Goal: Task Accomplishment & Management: Manage account settings

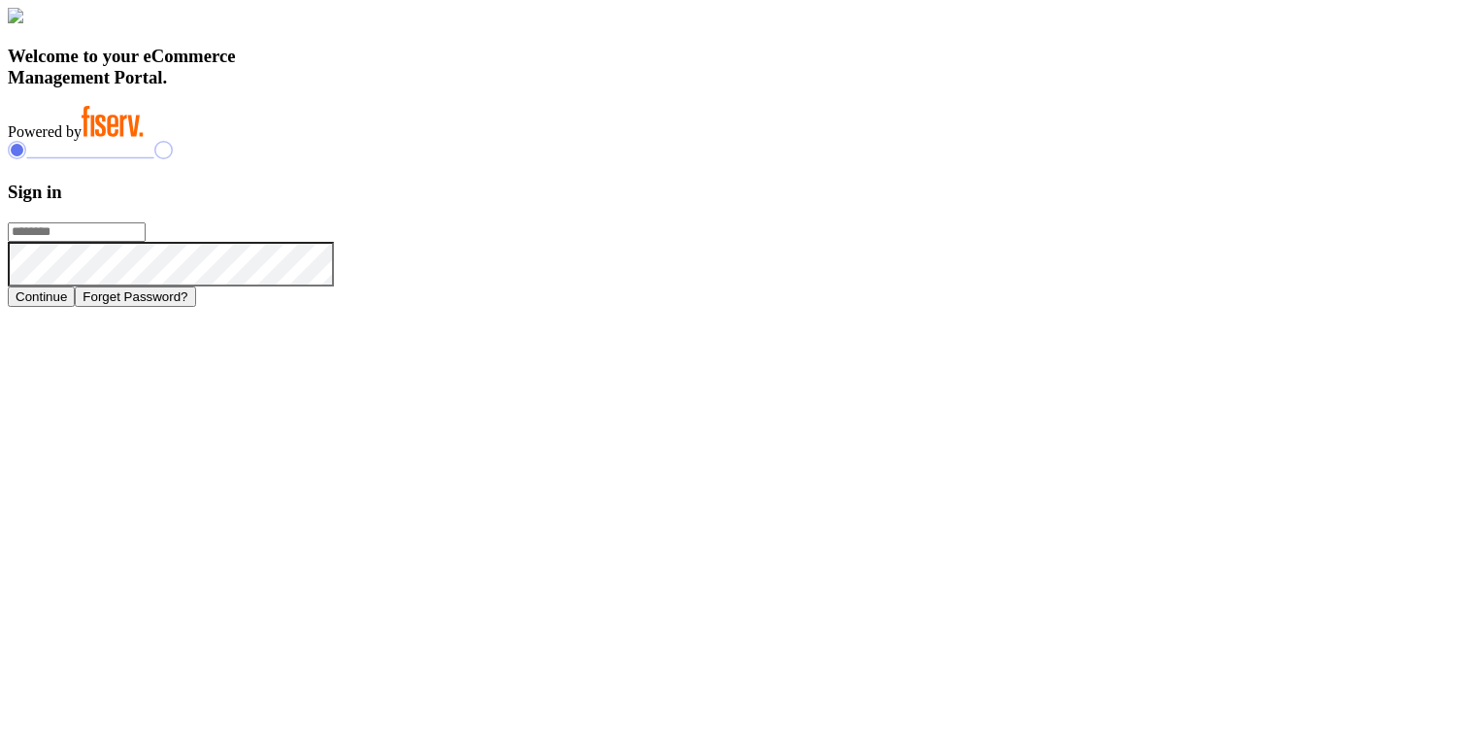
type input "**********"
click at [75, 307] on button "Continue" at bounding box center [41, 296] width 67 height 20
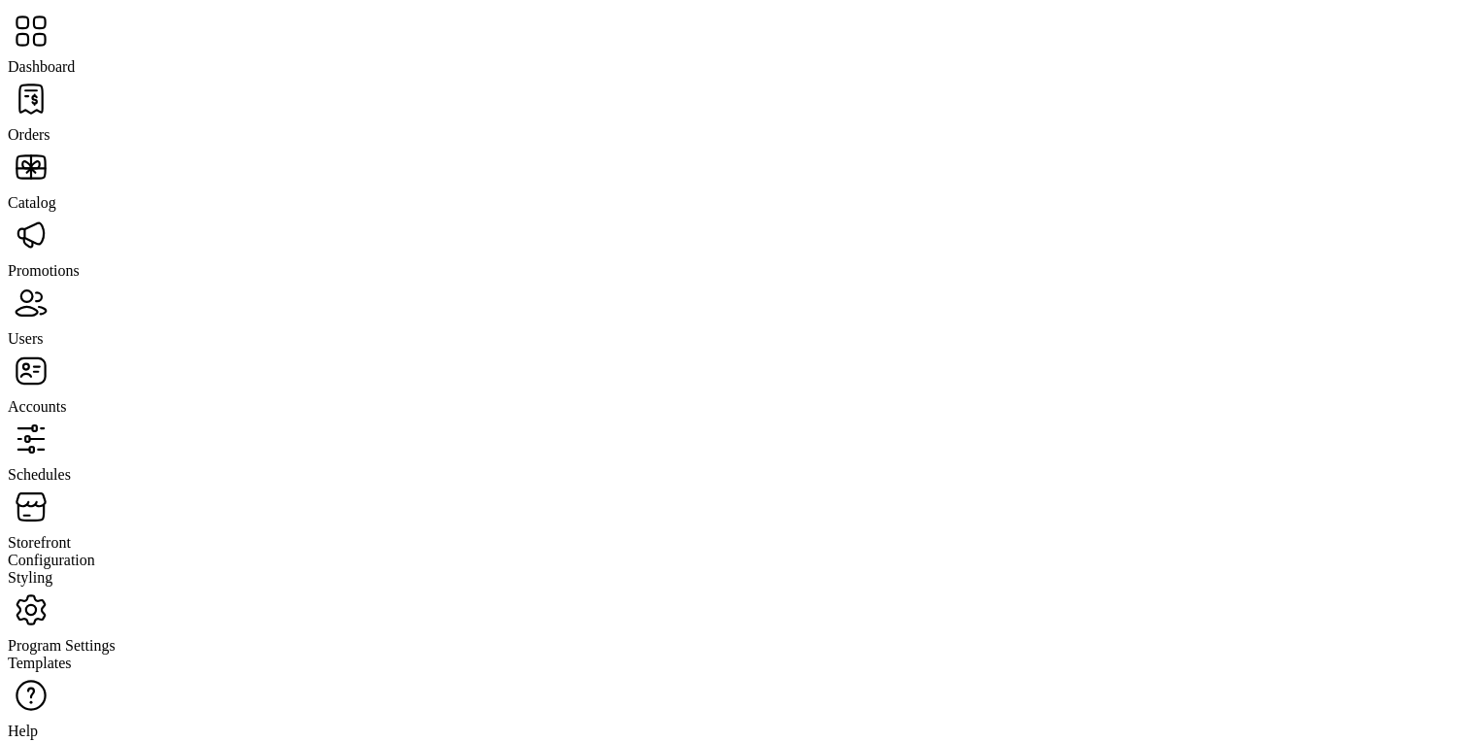
click at [71, 534] on span "Storefront" at bounding box center [39, 542] width 63 height 17
click at [95, 552] on span "Configuration" at bounding box center [51, 560] width 87 height 17
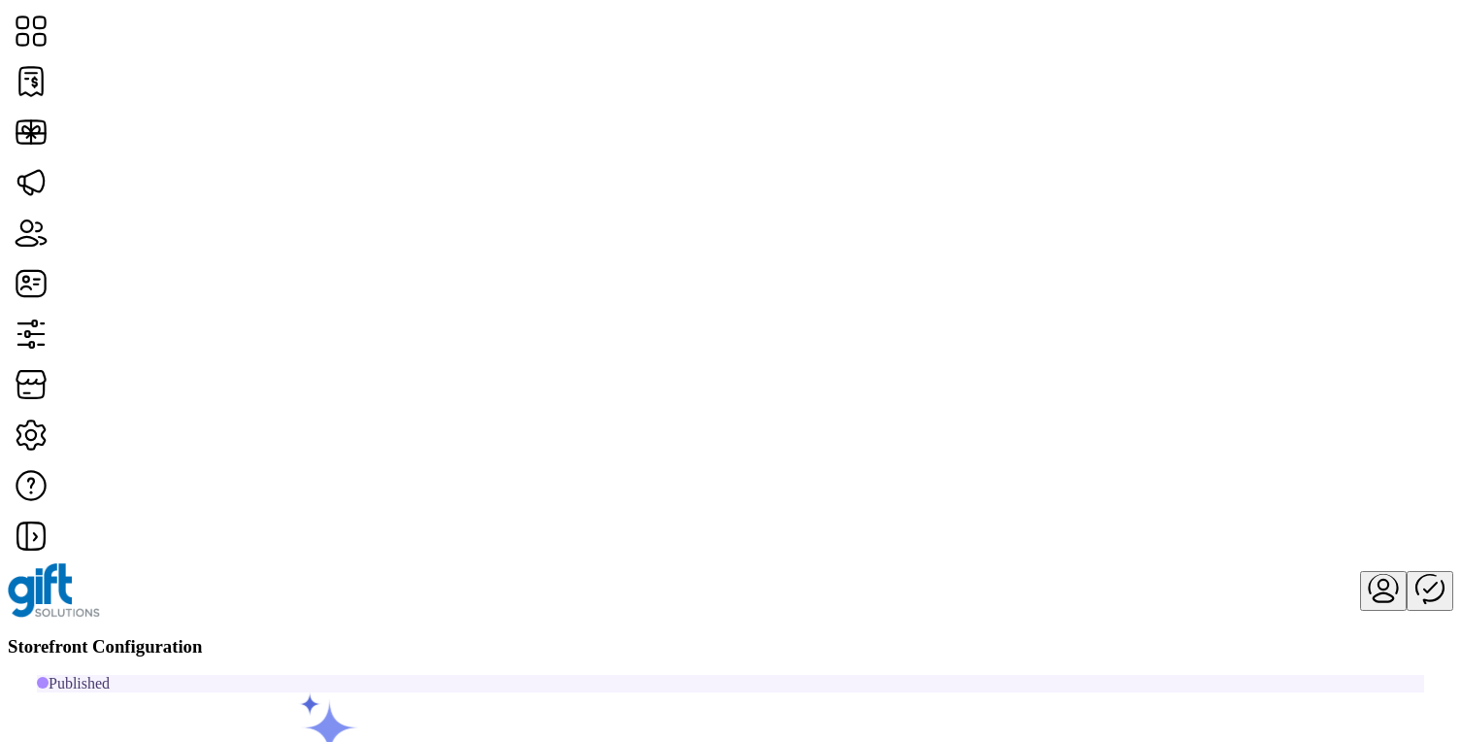
click at [1262, 420] on span "Custom Messaging" at bounding box center [1202, 413] width 119 height 16
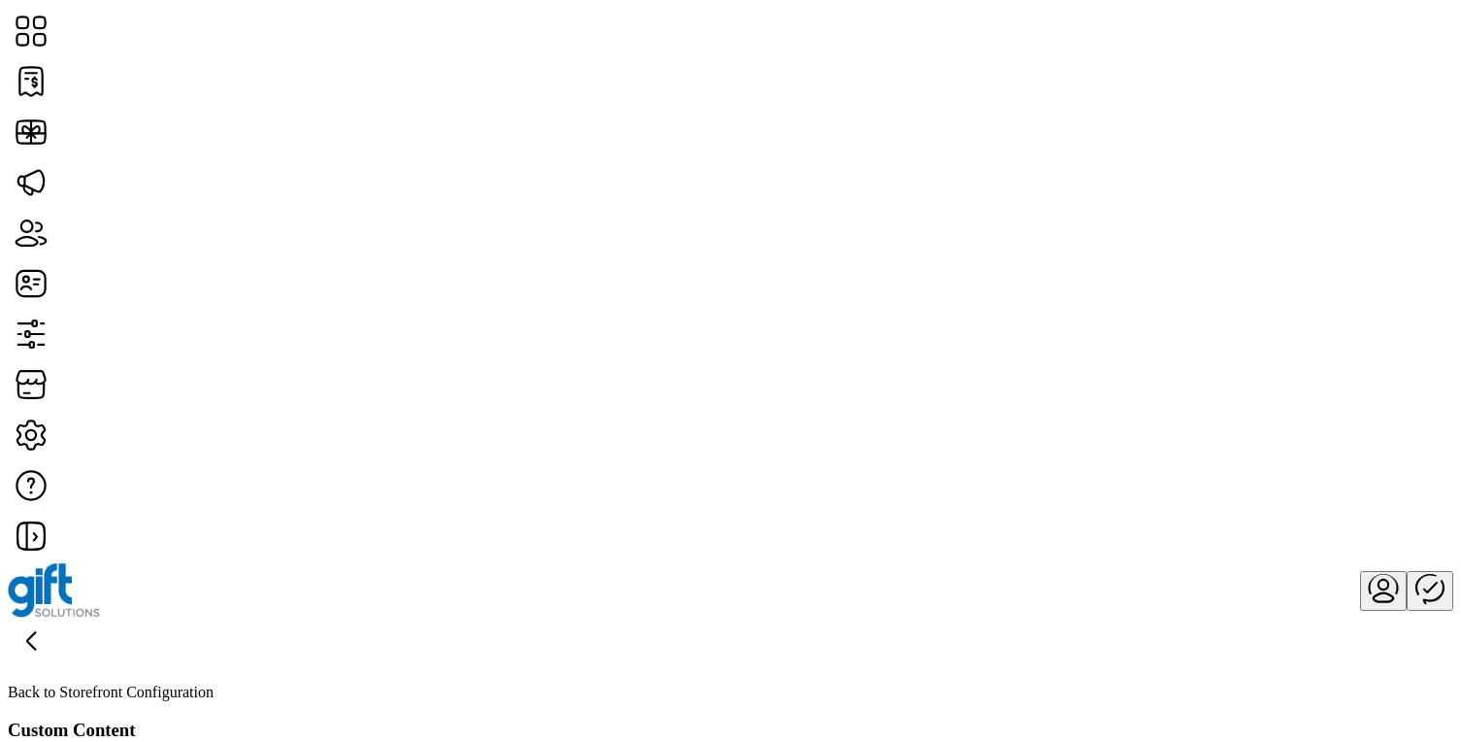
type input "*********"
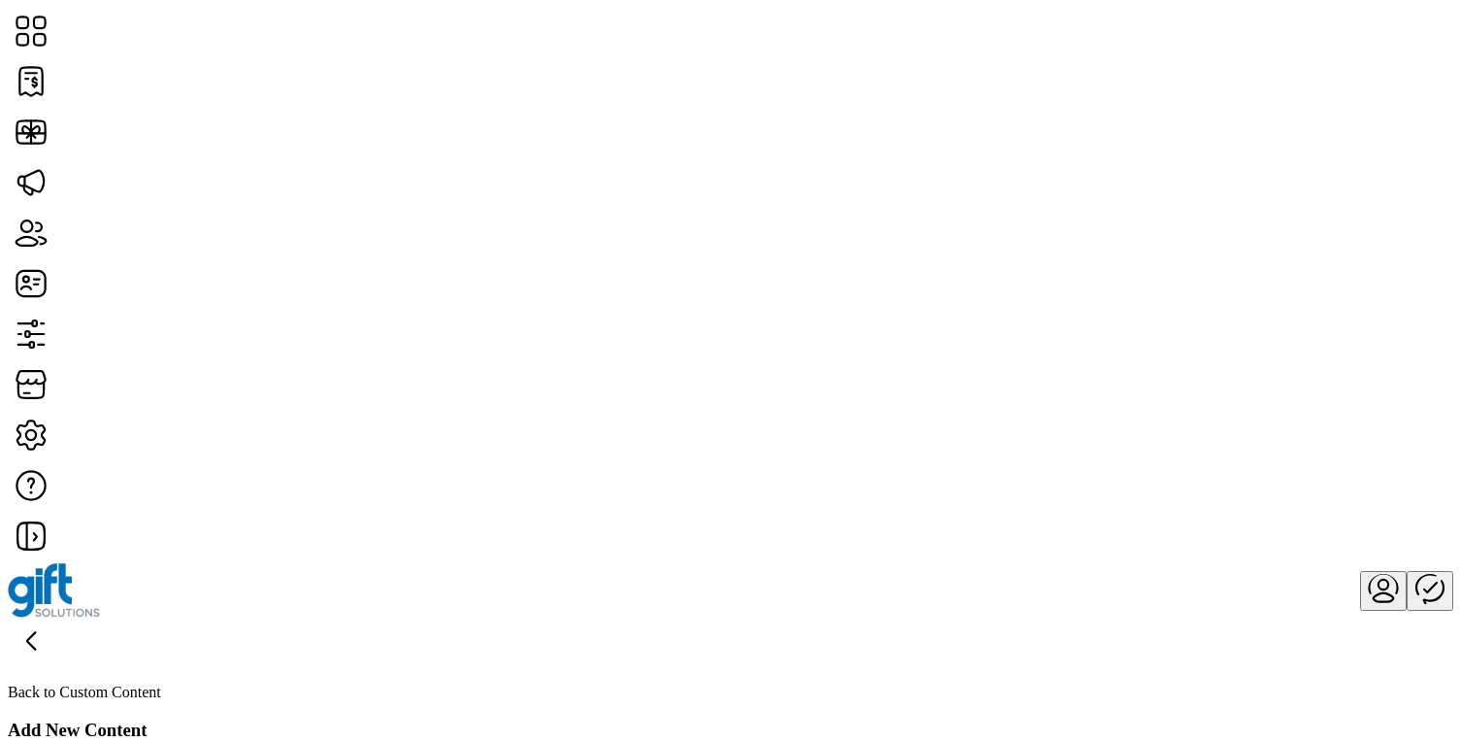
click at [54, 618] on icon at bounding box center [31, 641] width 47 height 47
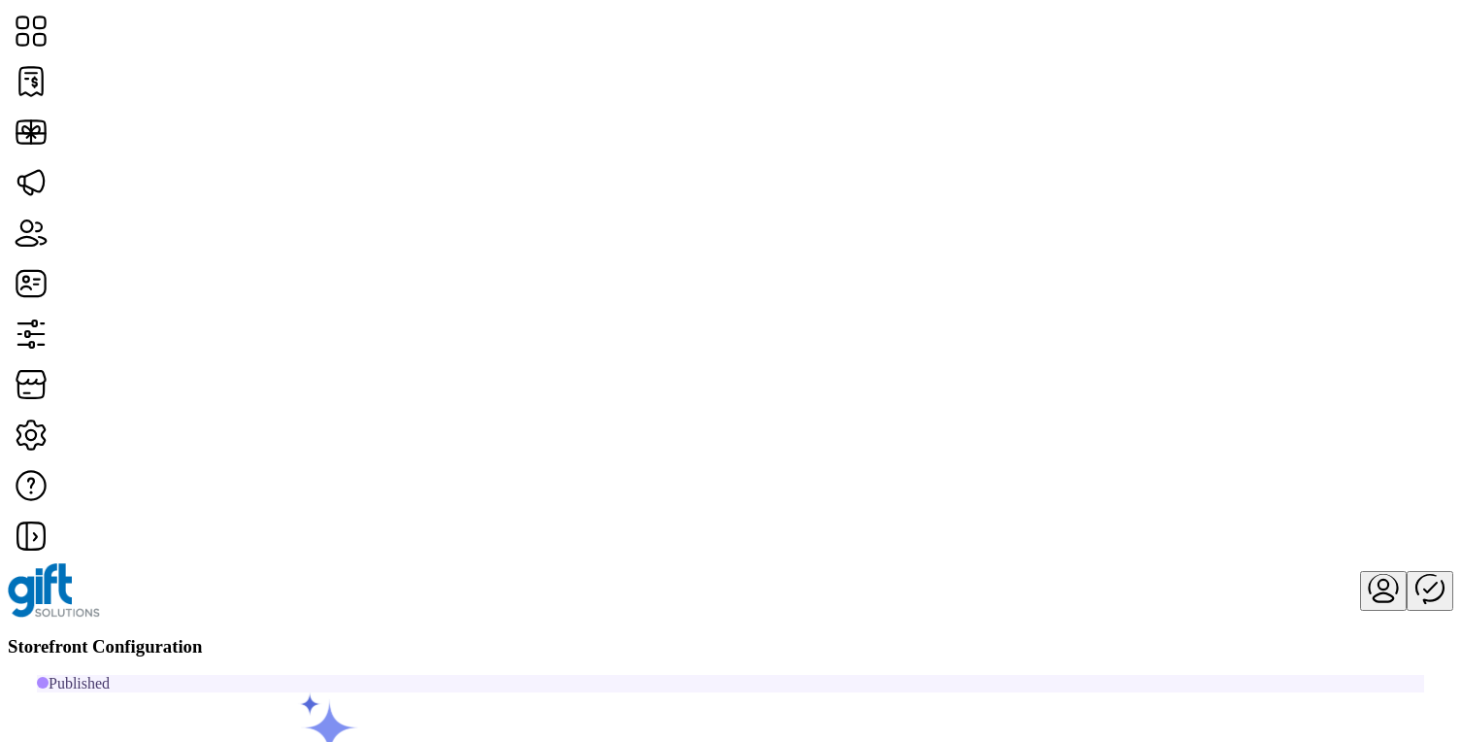
click at [1263, 405] on span "Card Display Settings" at bounding box center [1211, 397] width 136 height 16
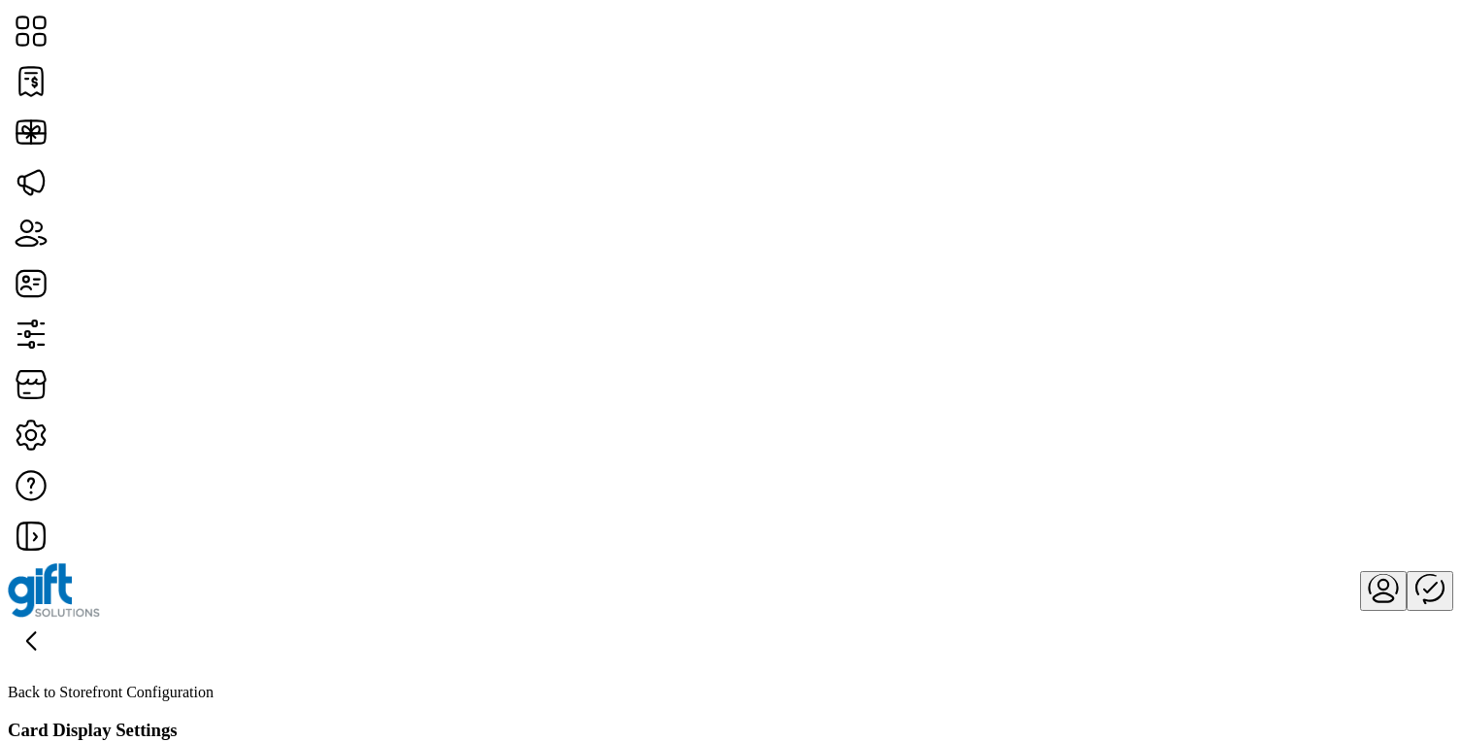
scroll to position [165, 0]
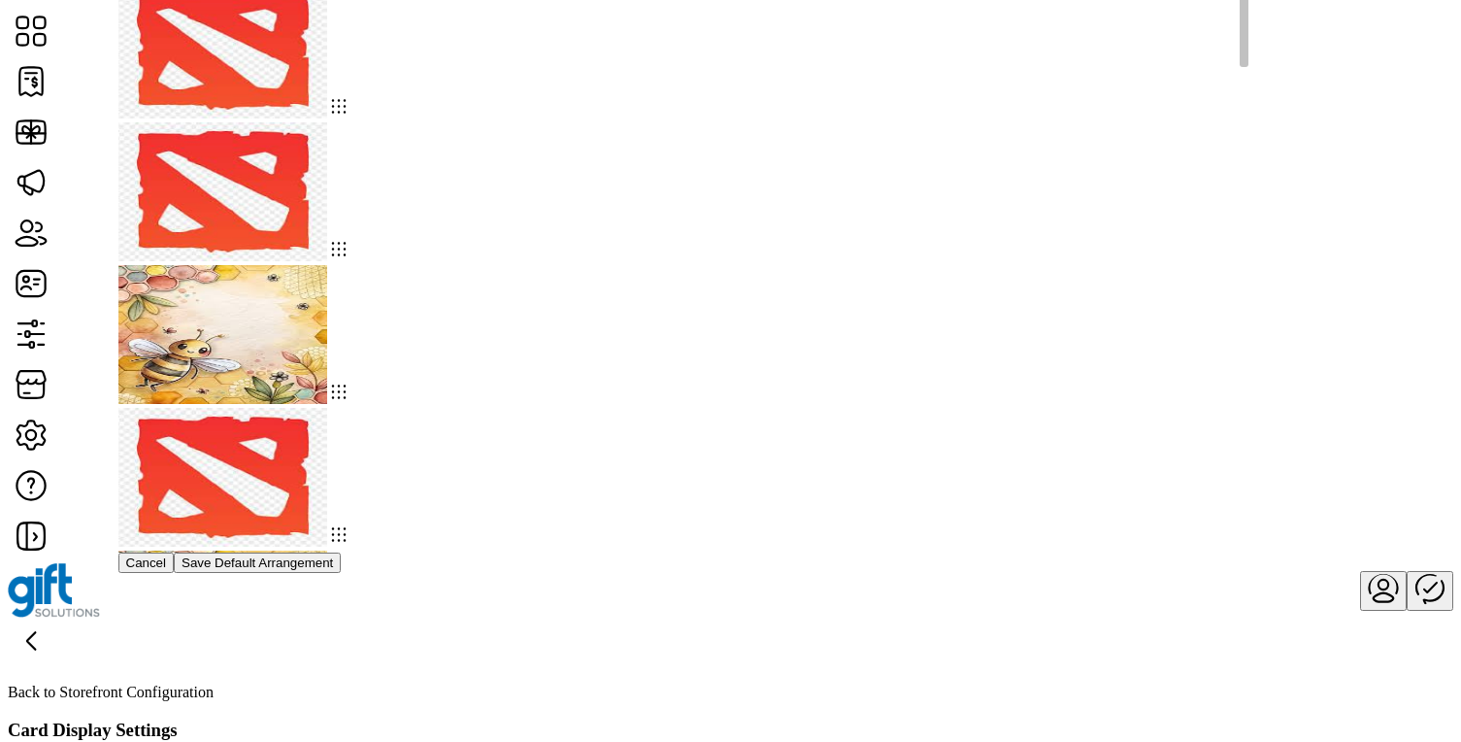
drag, startPoint x: 812, startPoint y: 305, endPoint x: 589, endPoint y: 148, distance: 272.4
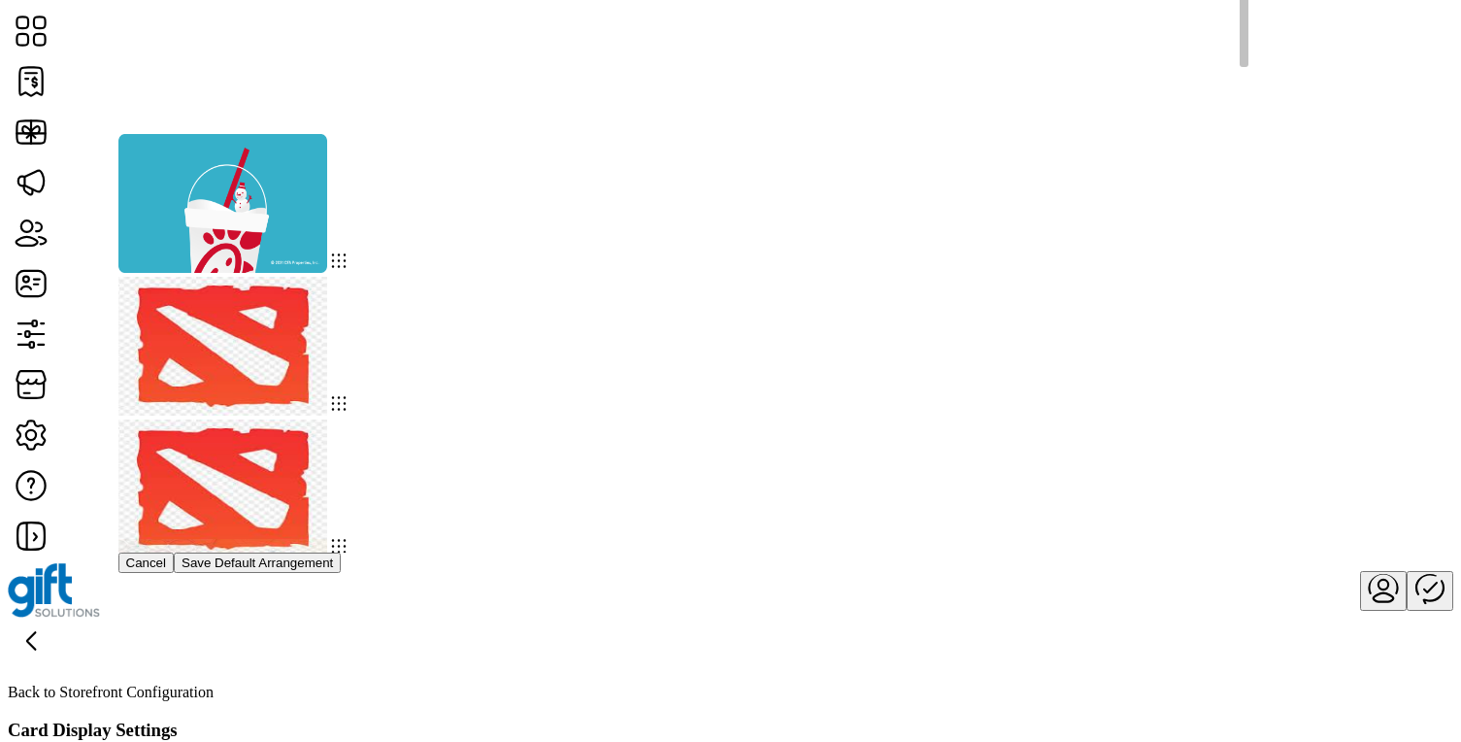
drag, startPoint x: 605, startPoint y: 347, endPoint x: 620, endPoint y: 213, distance: 134.8
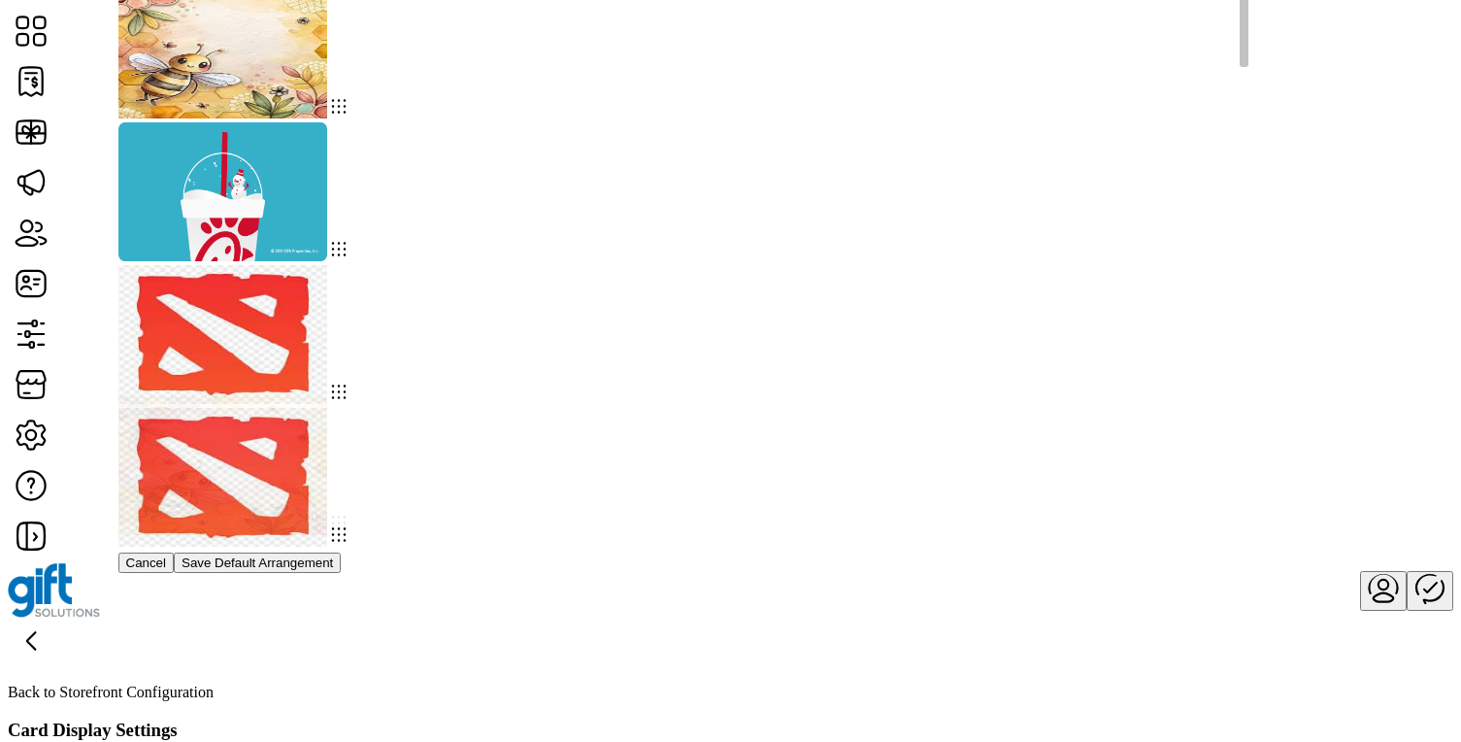
drag, startPoint x: 464, startPoint y: 318, endPoint x: 457, endPoint y: 171, distance: 146.8
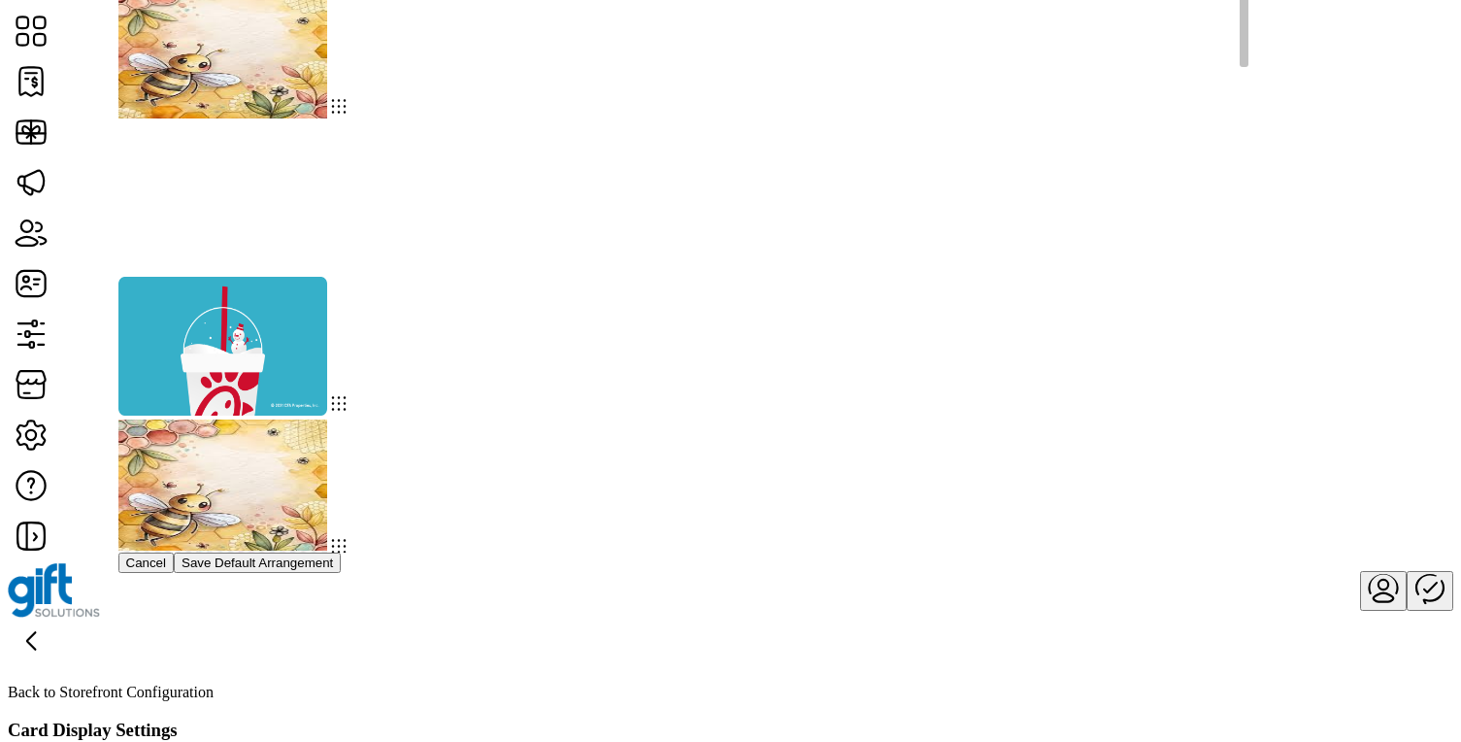
drag, startPoint x: 620, startPoint y: 332, endPoint x: 630, endPoint y: 327, distance: 10.9
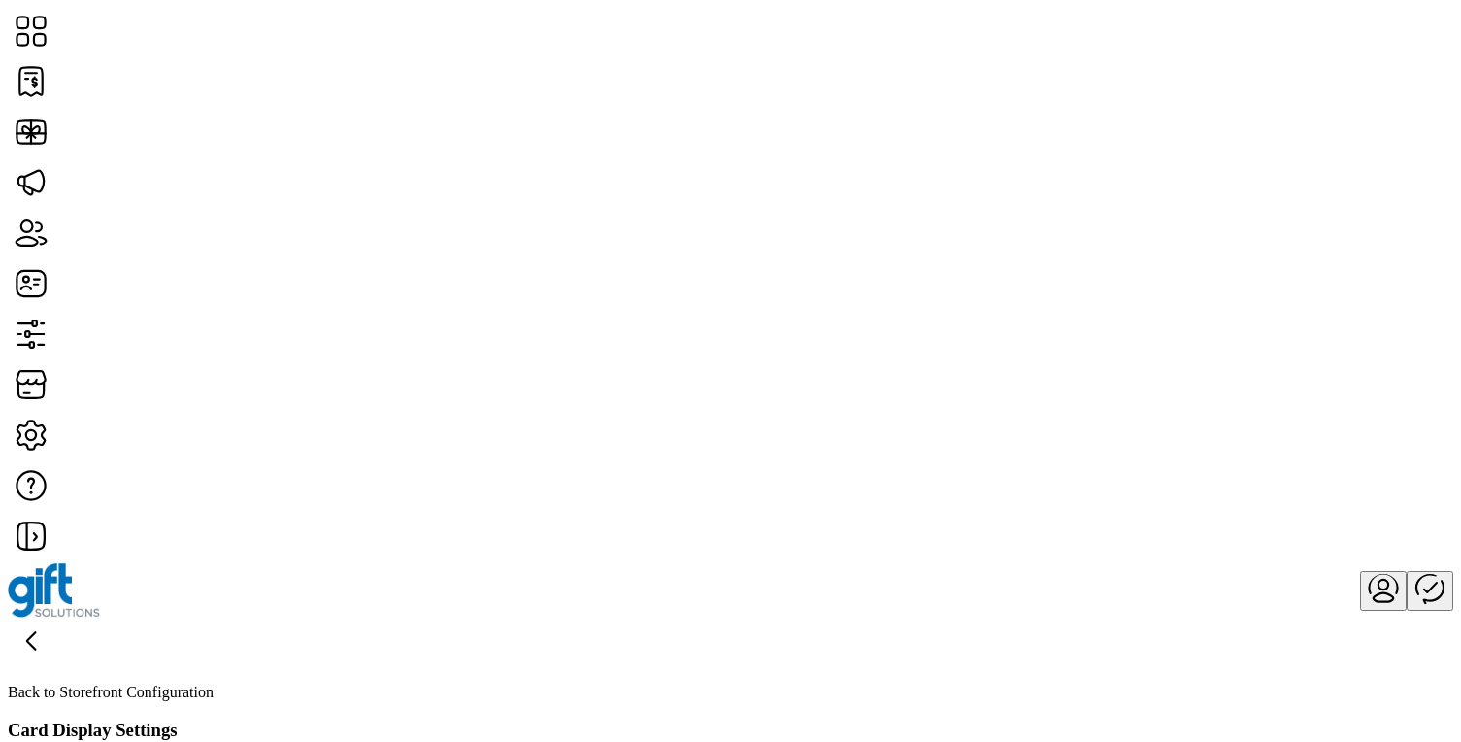
scroll to position [235, 0]
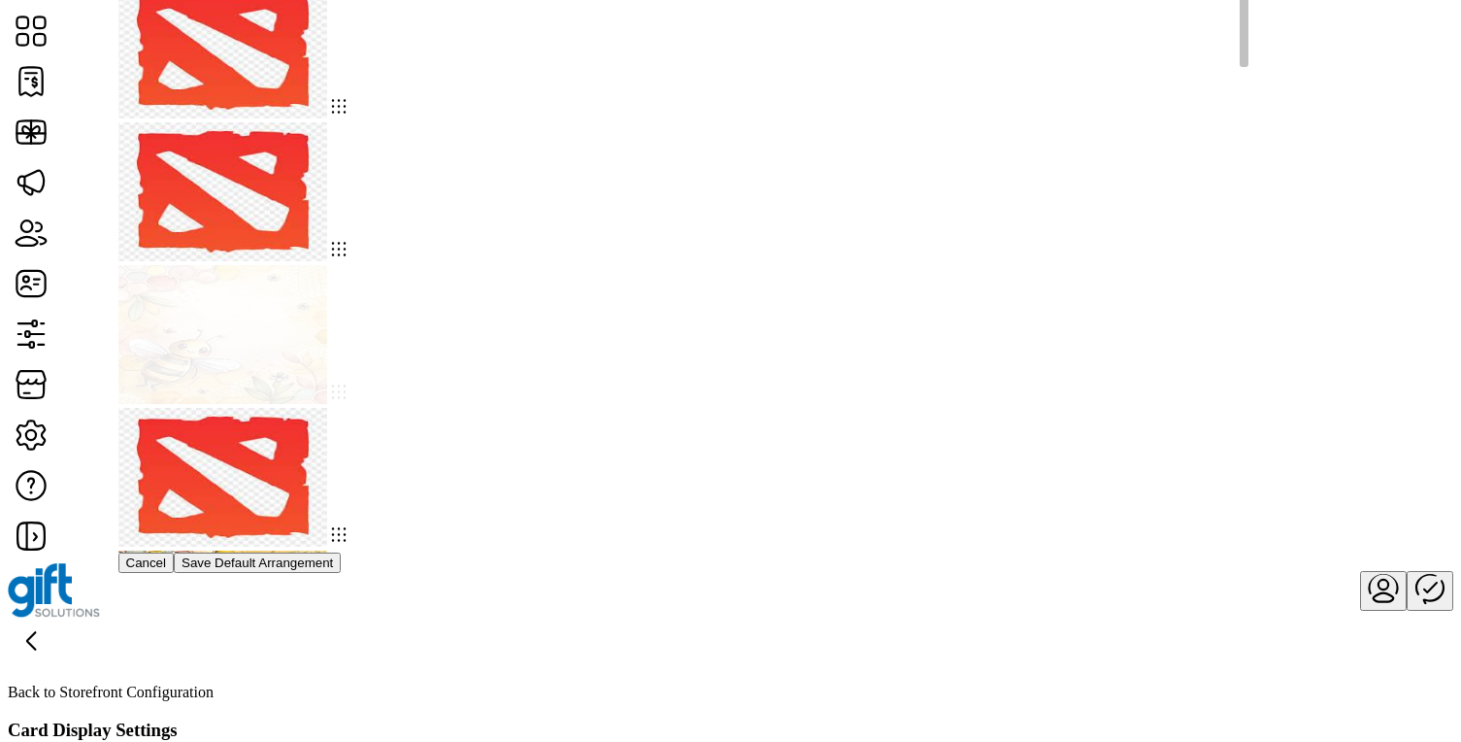
drag, startPoint x: 876, startPoint y: 202, endPoint x: 436, endPoint y: 198, distance: 439.9
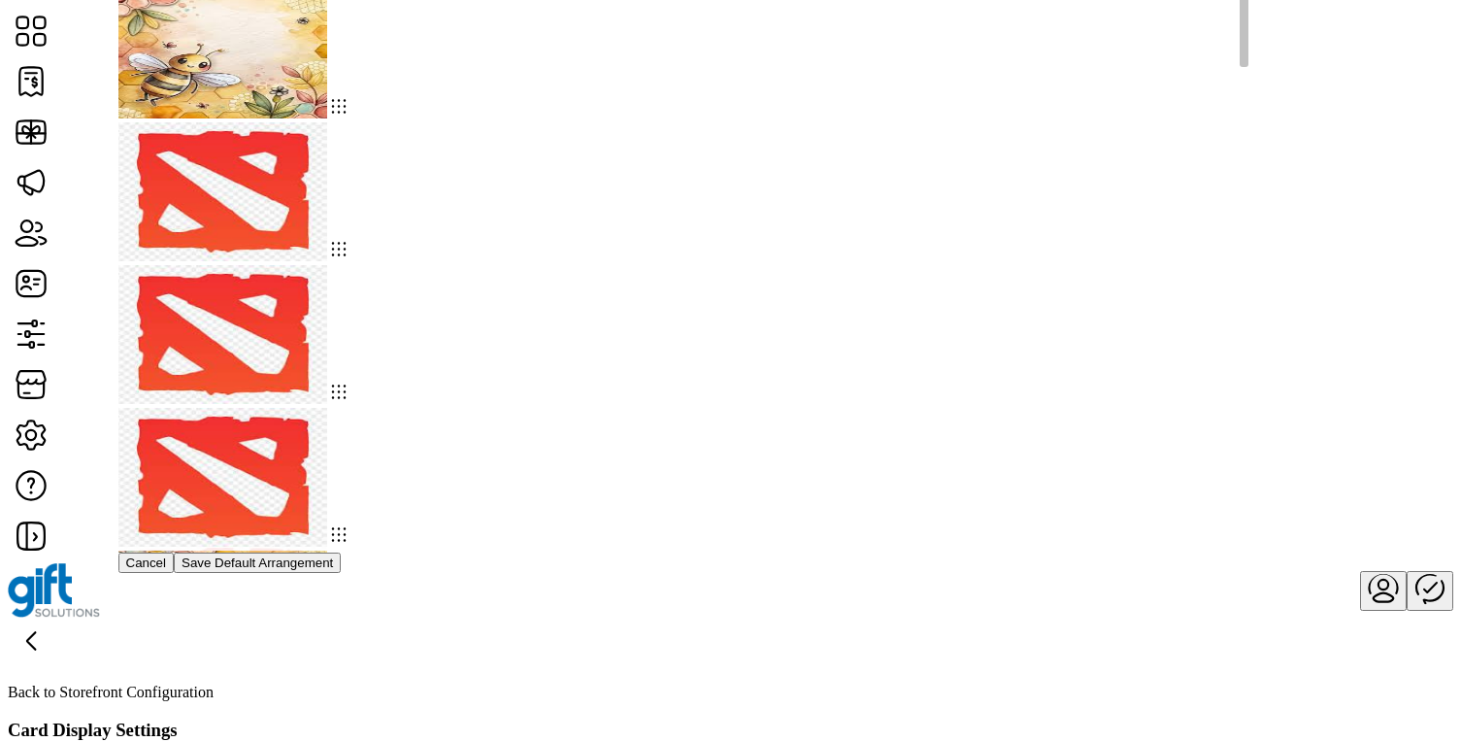
drag, startPoint x: 621, startPoint y: 299, endPoint x: 626, endPoint y: 127, distance: 171.9
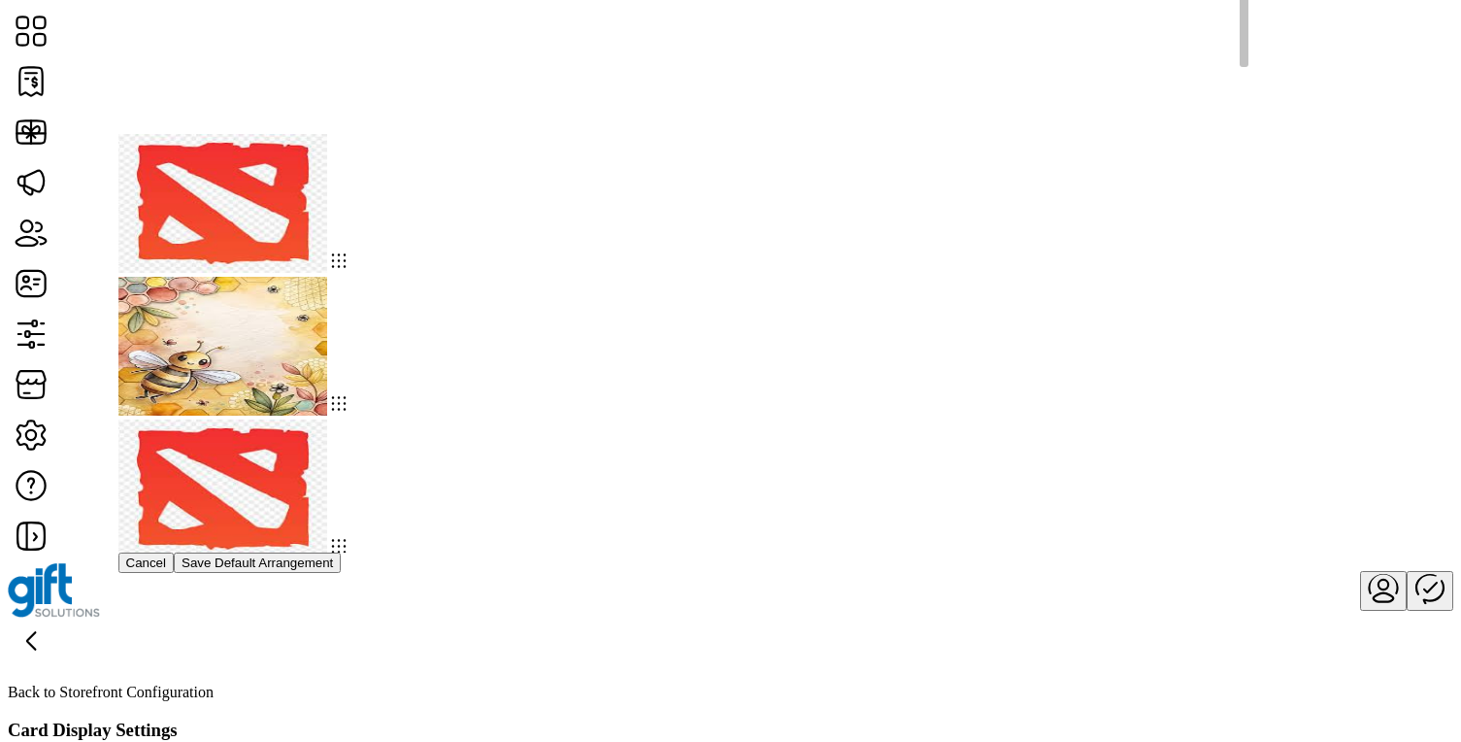
drag, startPoint x: 1085, startPoint y: 346, endPoint x: 1080, endPoint y: 193, distance: 152.5
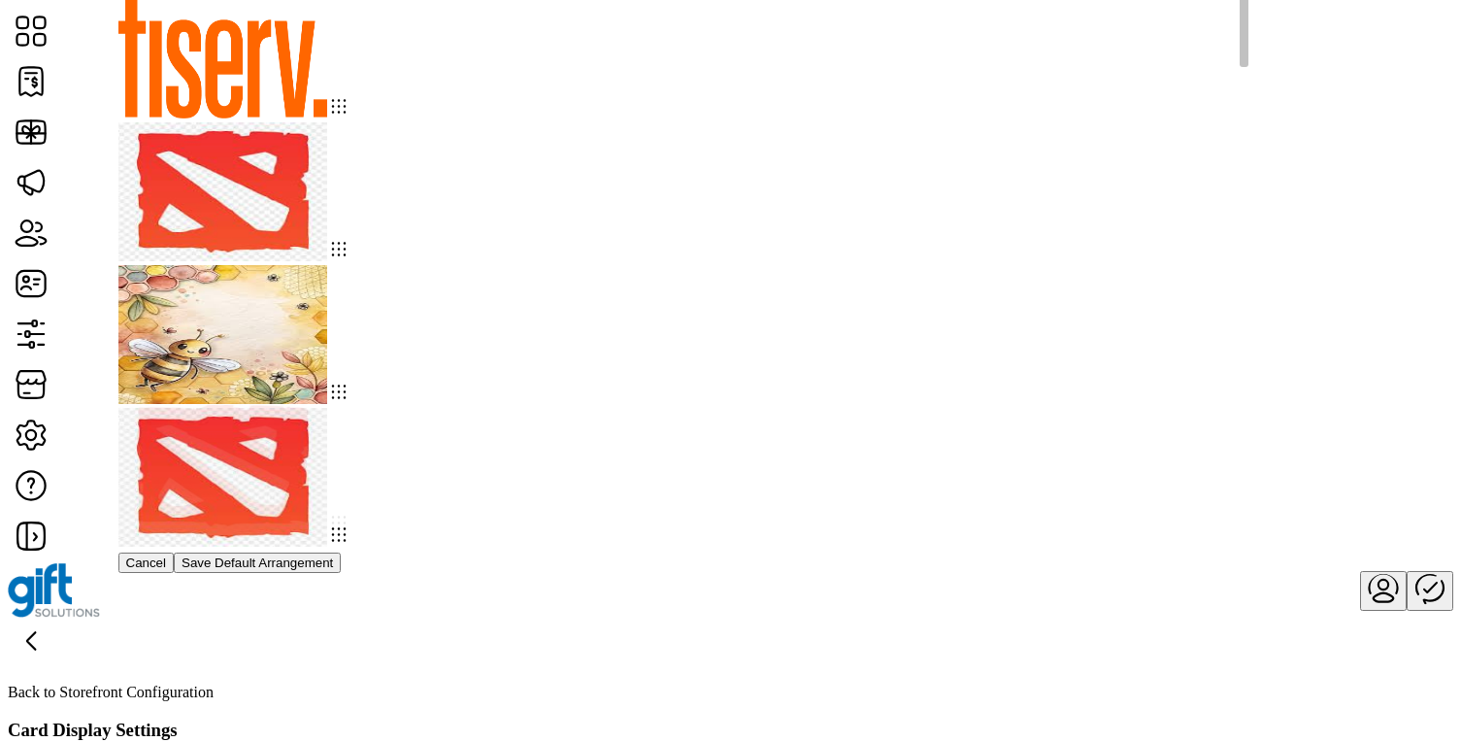
drag, startPoint x: 409, startPoint y: 355, endPoint x: 618, endPoint y: 199, distance: 260.8
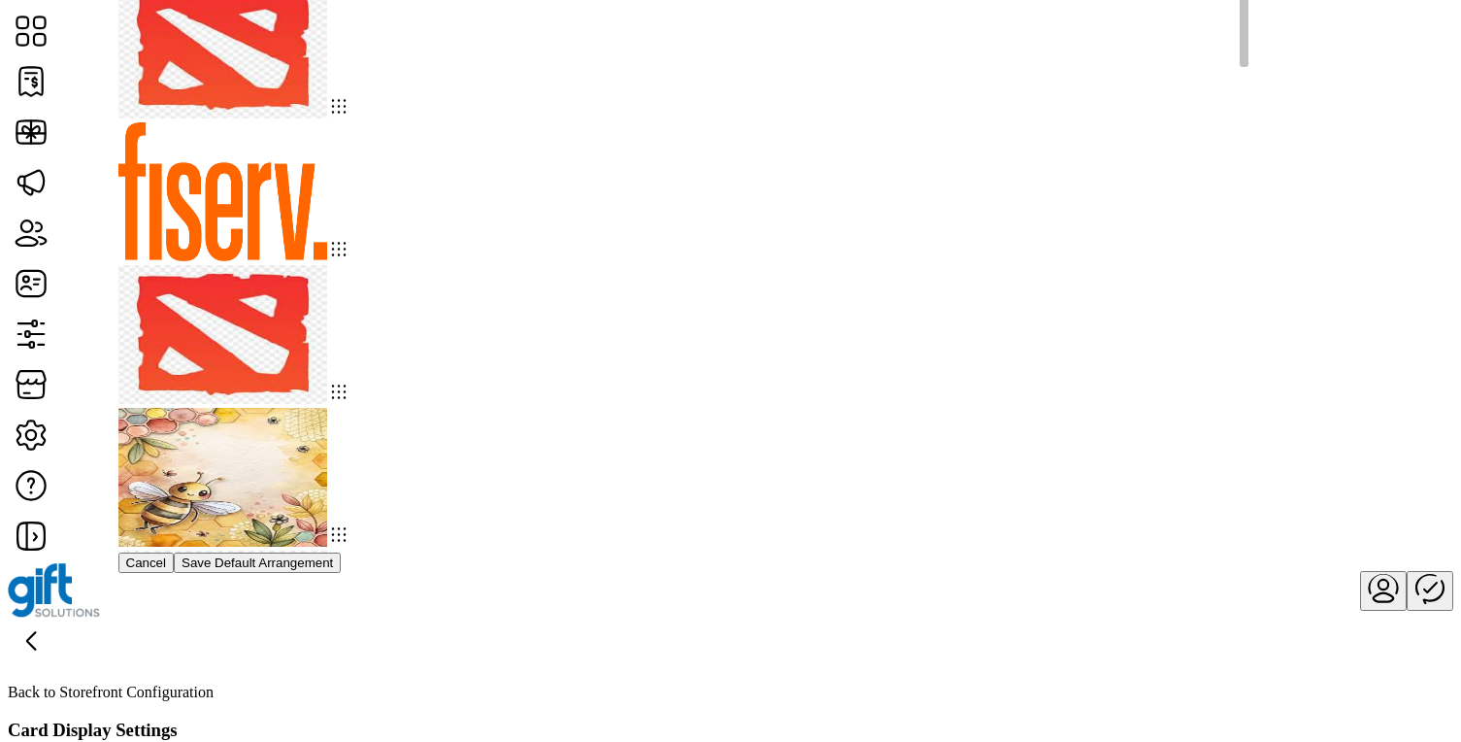
drag, startPoint x: 803, startPoint y: 394, endPoint x: 831, endPoint y: 221, distance: 175.1
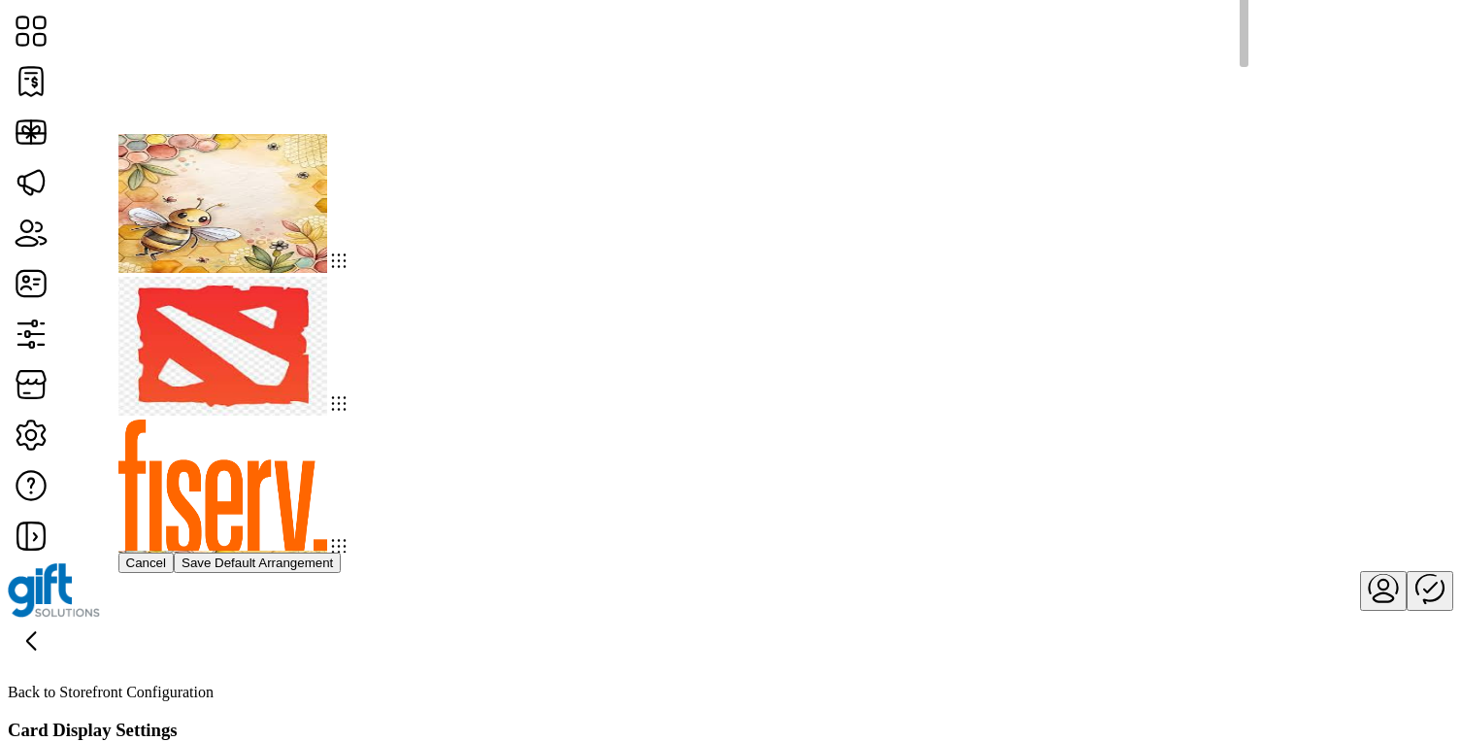
drag, startPoint x: 821, startPoint y: 497, endPoint x: 815, endPoint y: 207, distance: 290.4
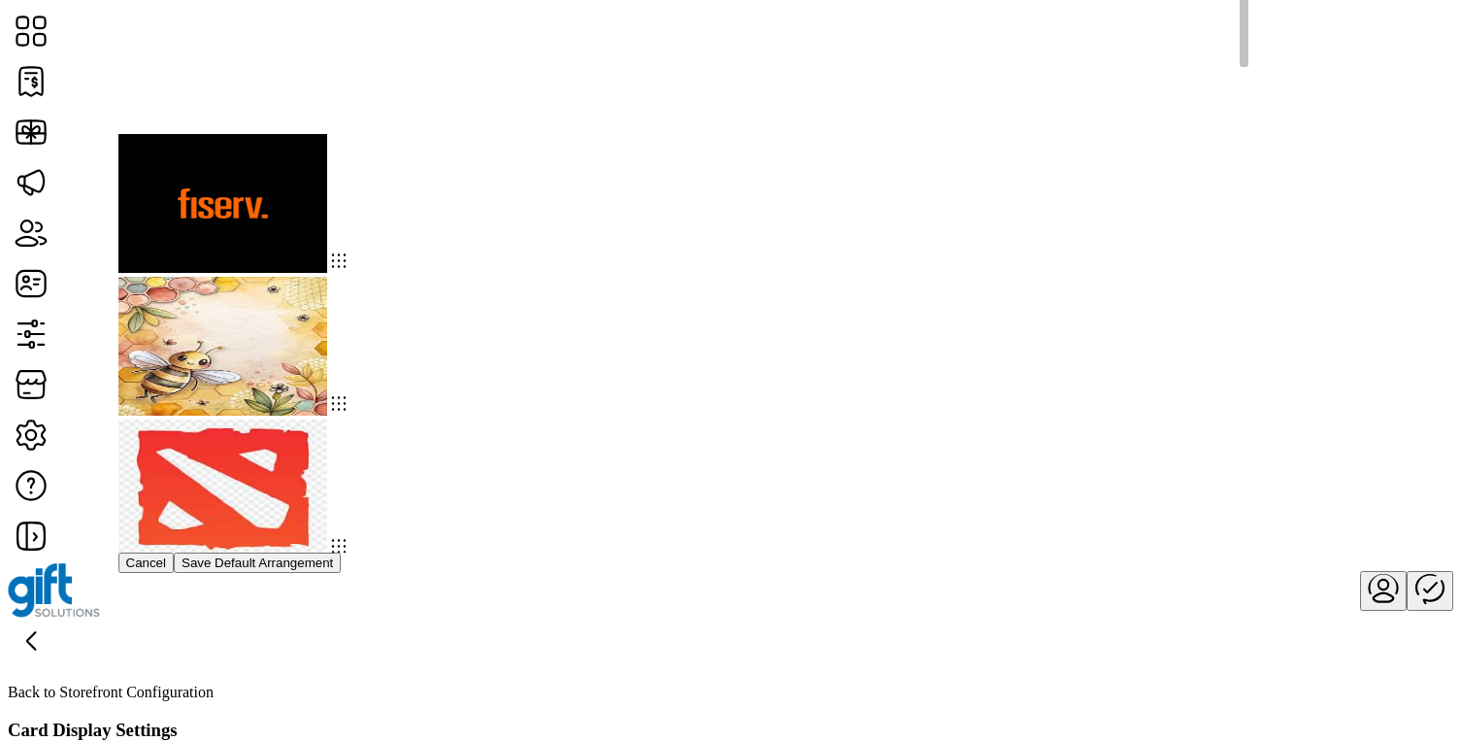
drag, startPoint x: 622, startPoint y: 465, endPoint x: 635, endPoint y: 173, distance: 292.5
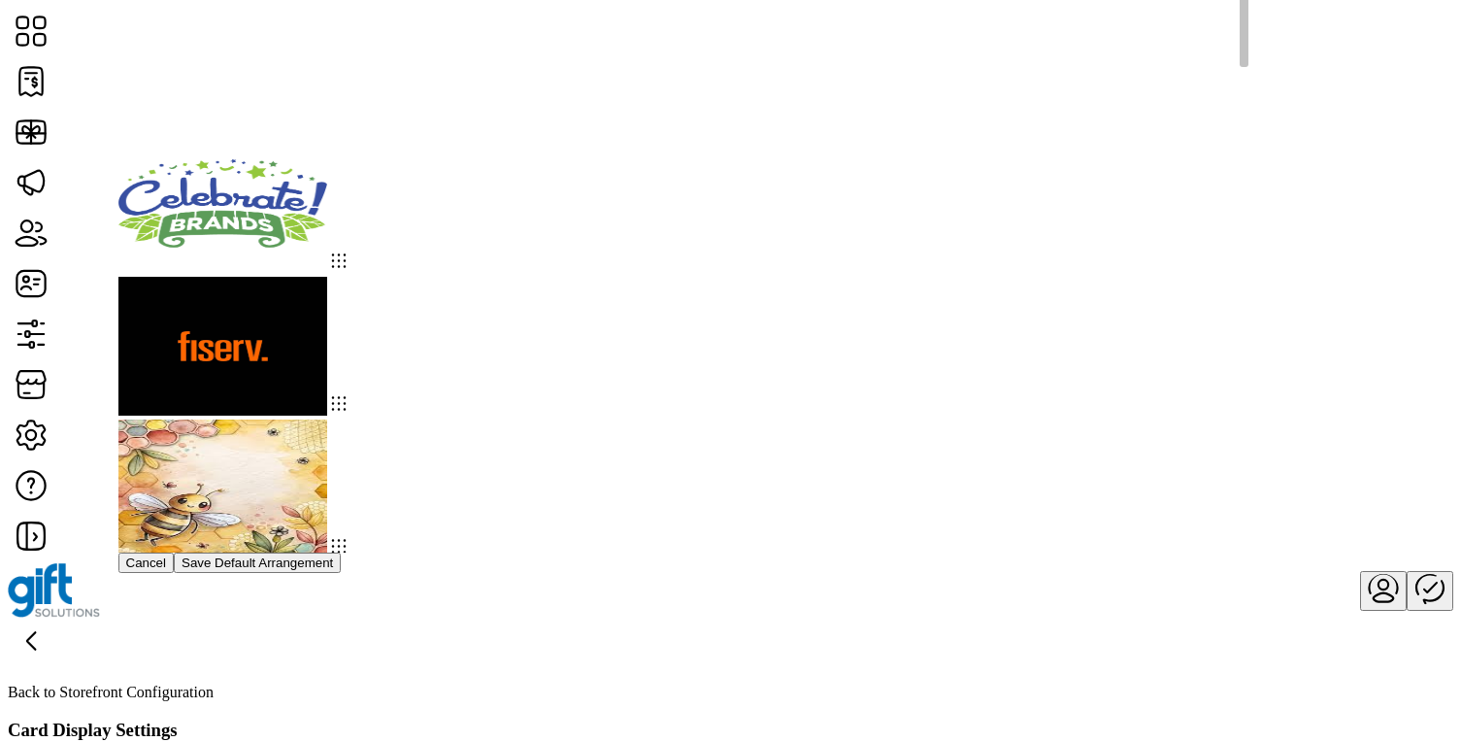
drag, startPoint x: 373, startPoint y: 619, endPoint x: 374, endPoint y: 193, distance: 425.3
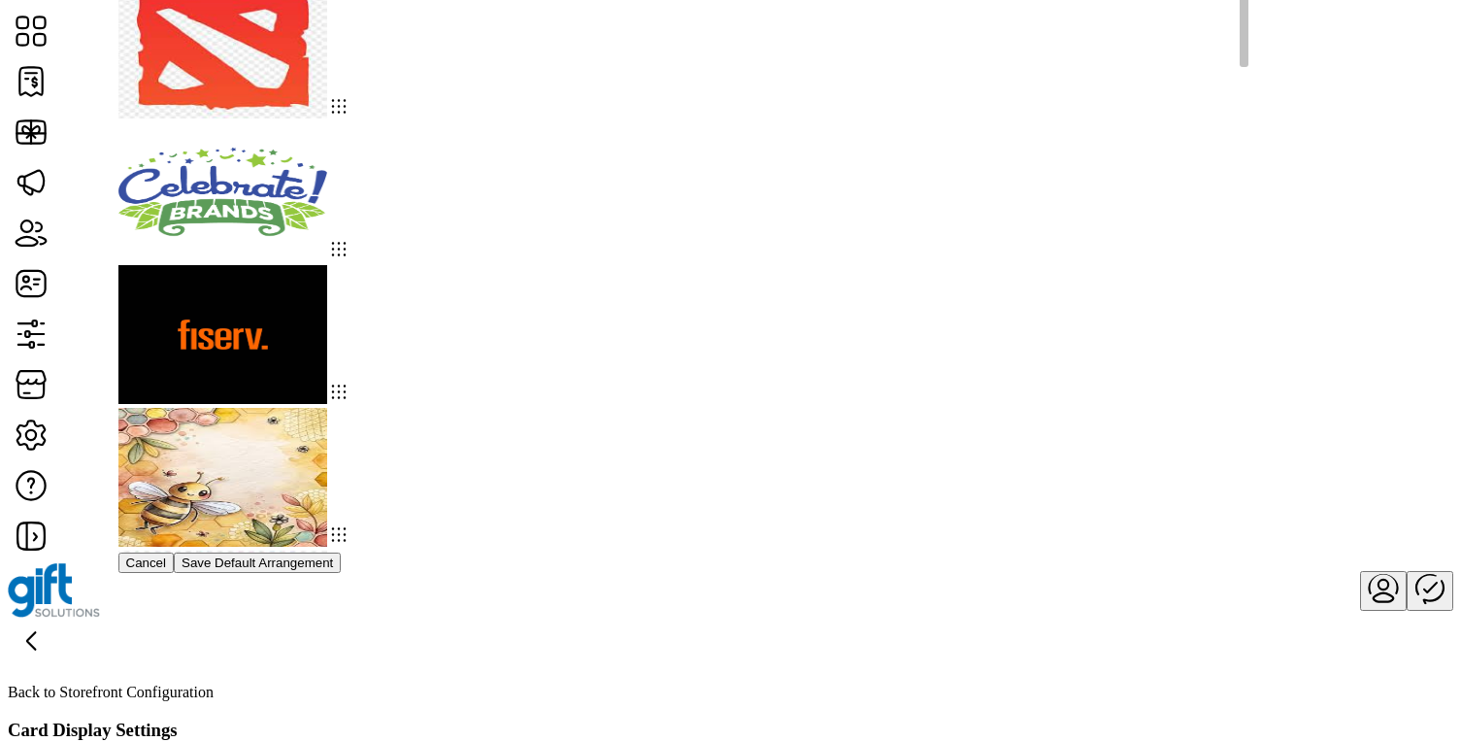
click at [327, 118] on img at bounding box center [222, 49] width 209 height 139
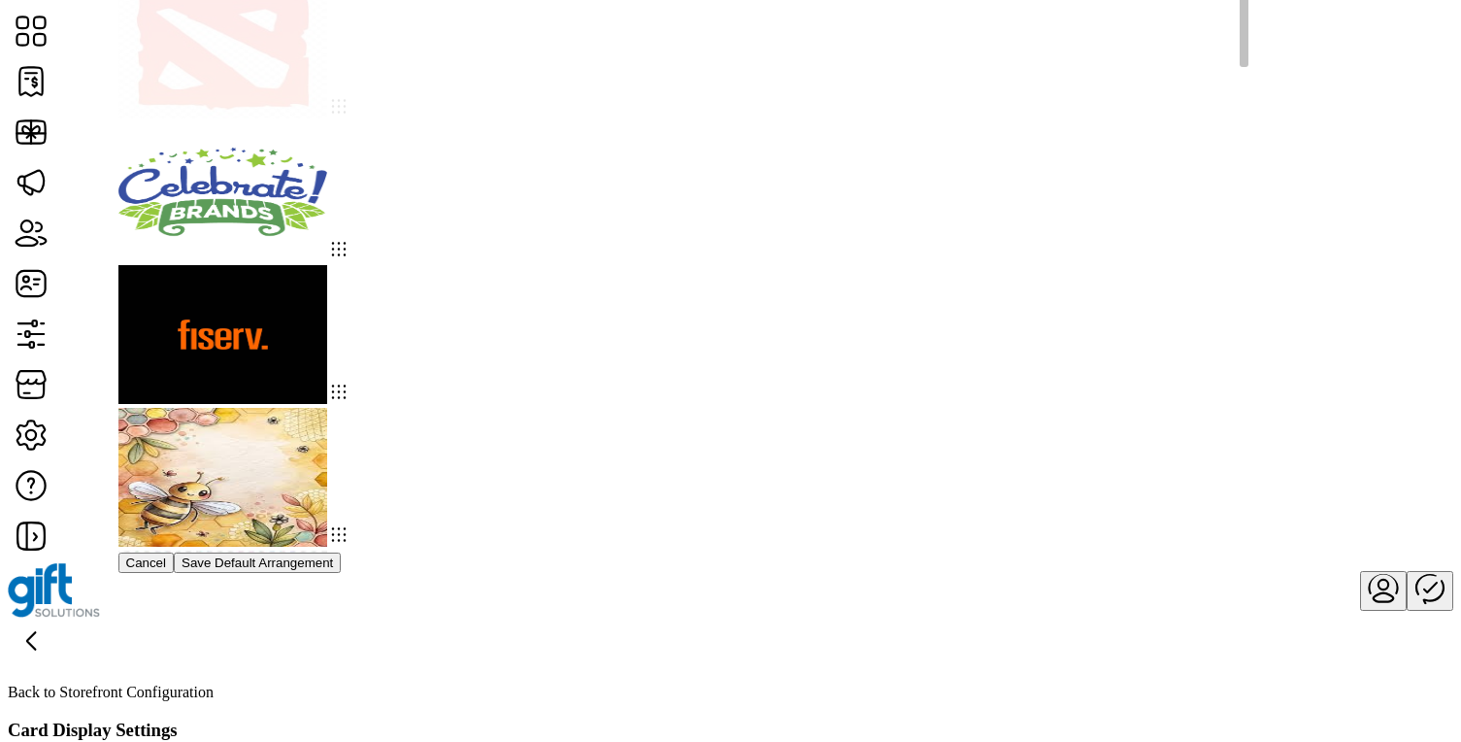
drag, startPoint x: 374, startPoint y: 193, endPoint x: 1051, endPoint y: 173, distance: 677.1
drag, startPoint x: 437, startPoint y: 208, endPoint x: 1143, endPoint y: 214, distance: 706.0
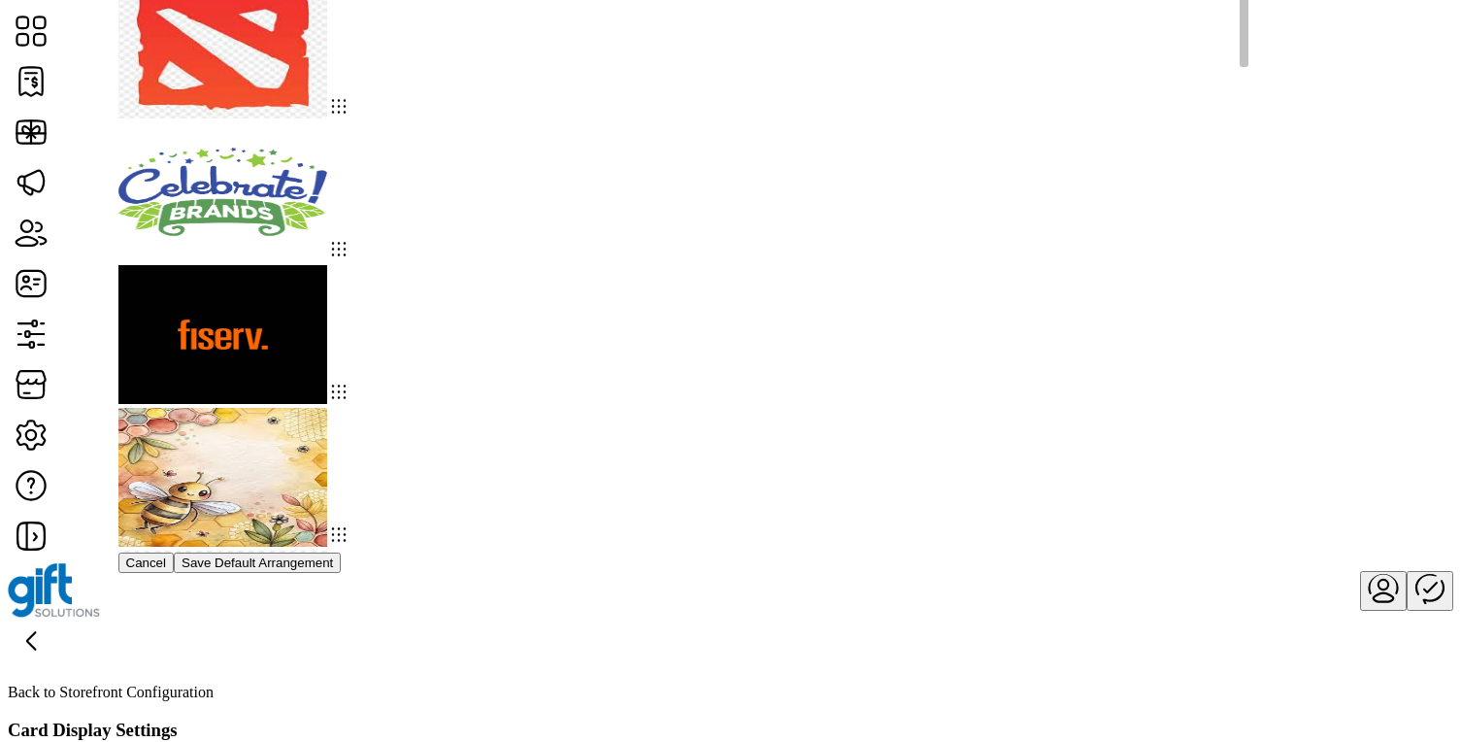
drag, startPoint x: 1138, startPoint y: 360, endPoint x: 705, endPoint y: 204, distance: 460.4
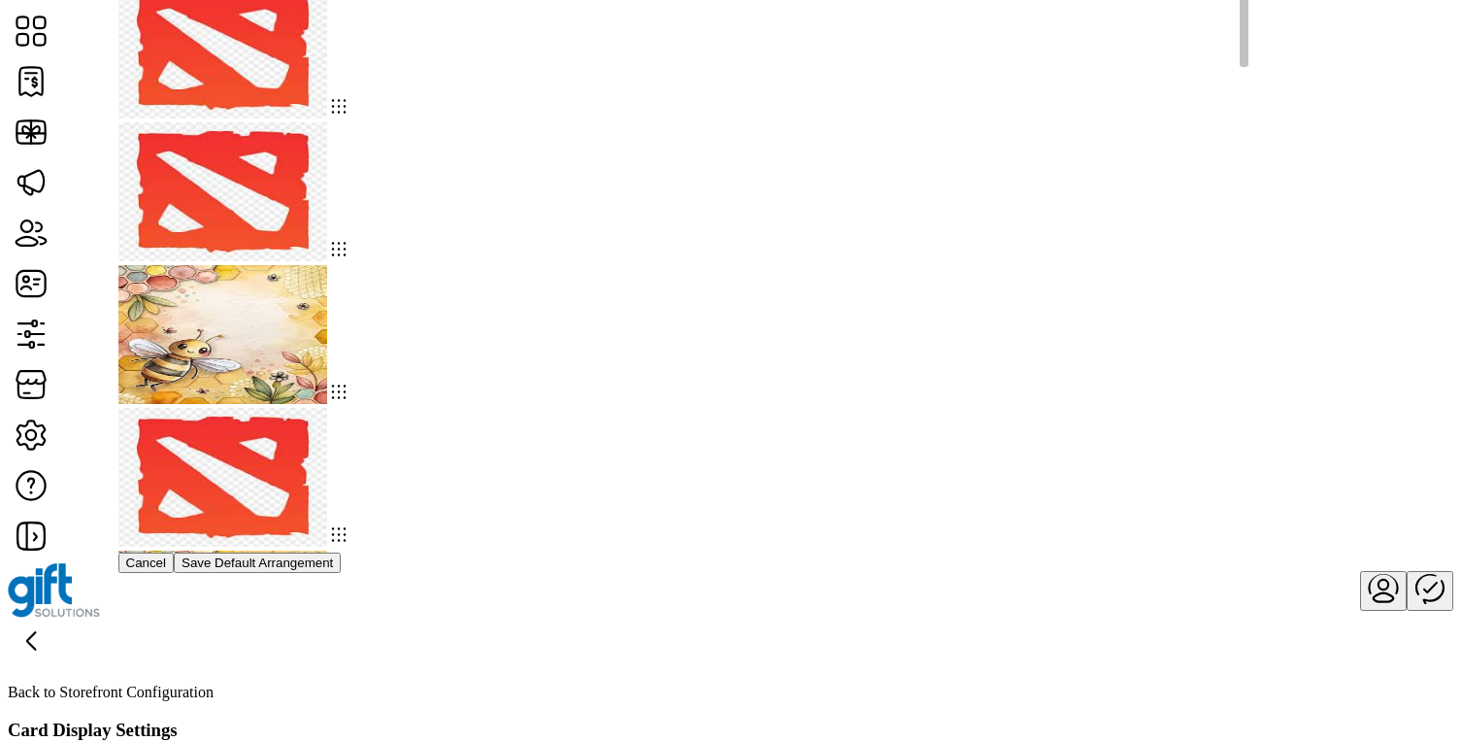
drag, startPoint x: 814, startPoint y: 486, endPoint x: 811, endPoint y: 182, distance: 304.9
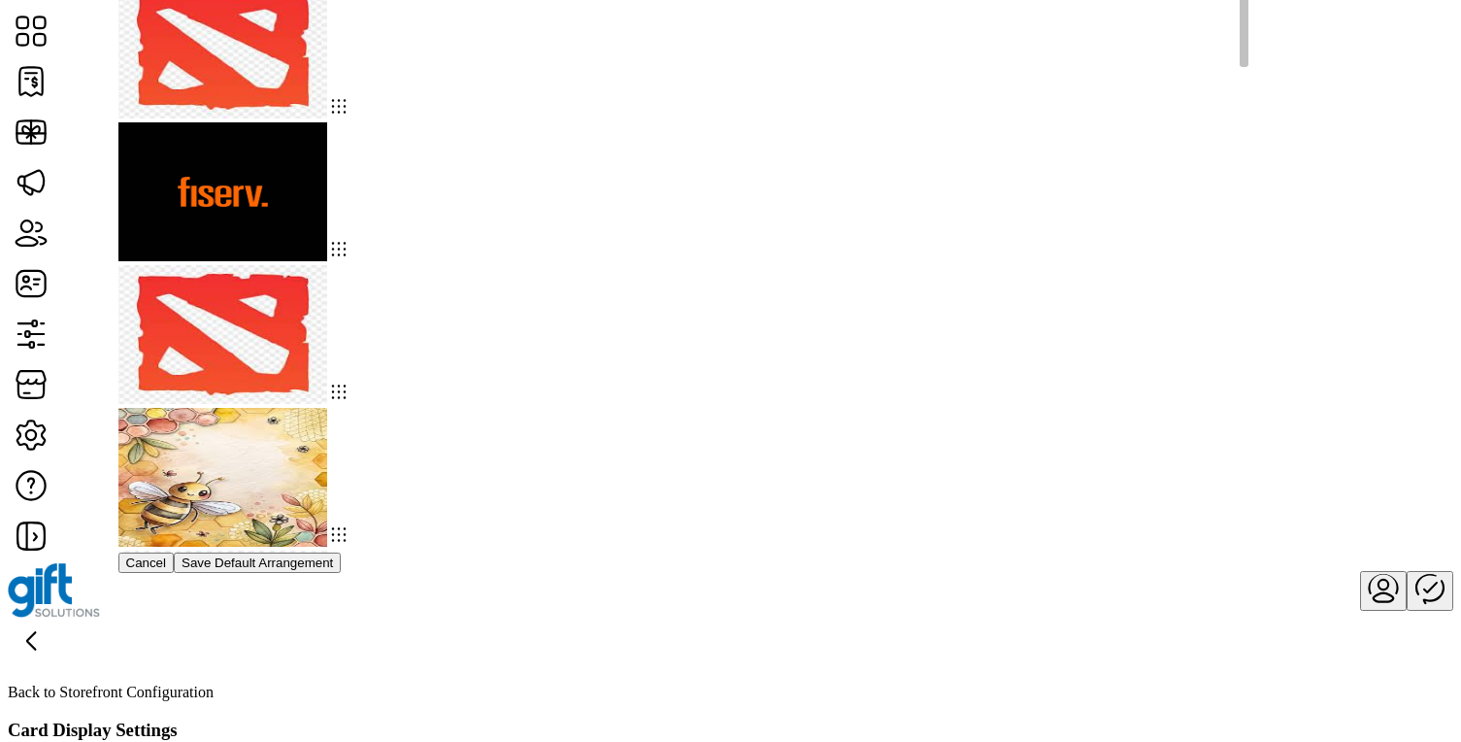
drag, startPoint x: 613, startPoint y: 371, endPoint x: 837, endPoint y: 208, distance: 277.4
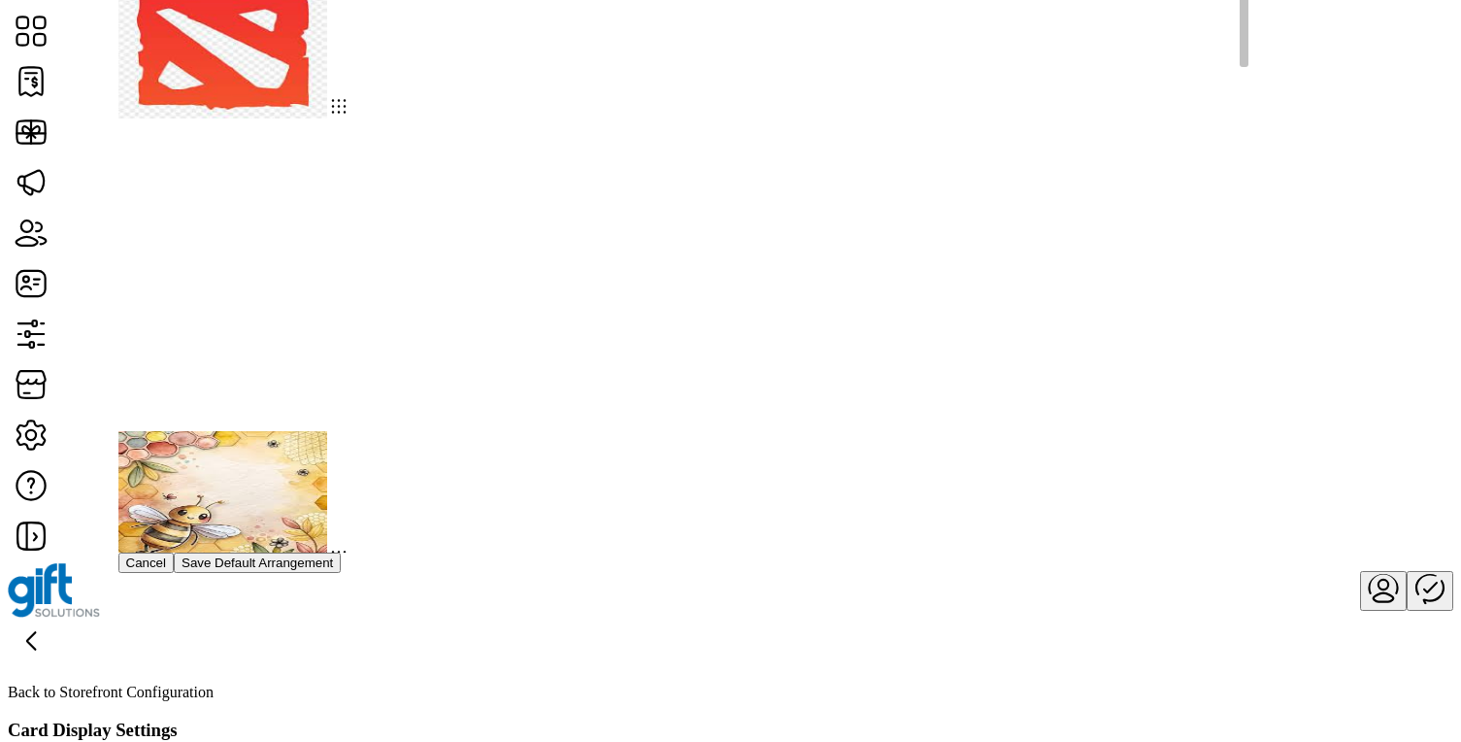
drag, startPoint x: 412, startPoint y: 530, endPoint x: 1088, endPoint y: 348, distance: 700.1
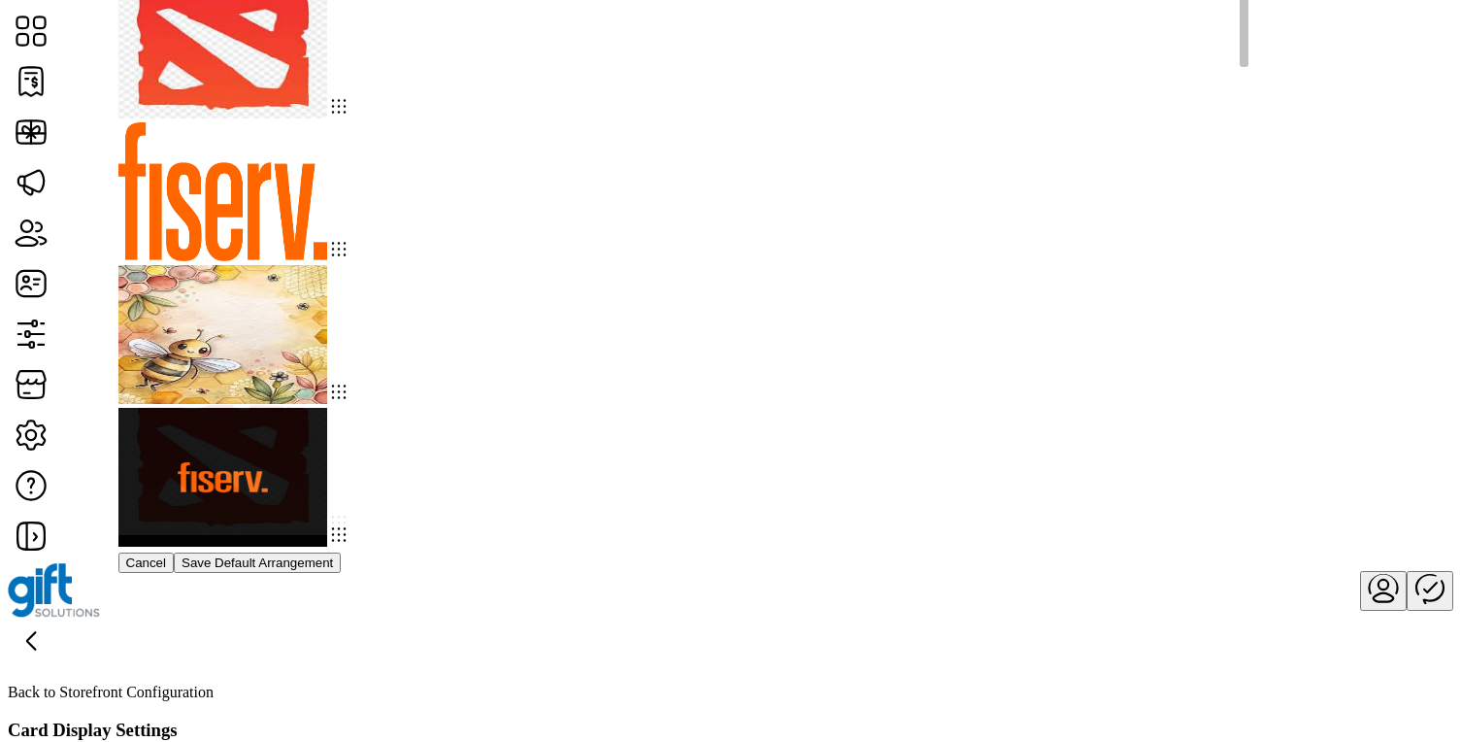
drag, startPoint x: 407, startPoint y: 352, endPoint x: 900, endPoint y: 201, distance: 516.0
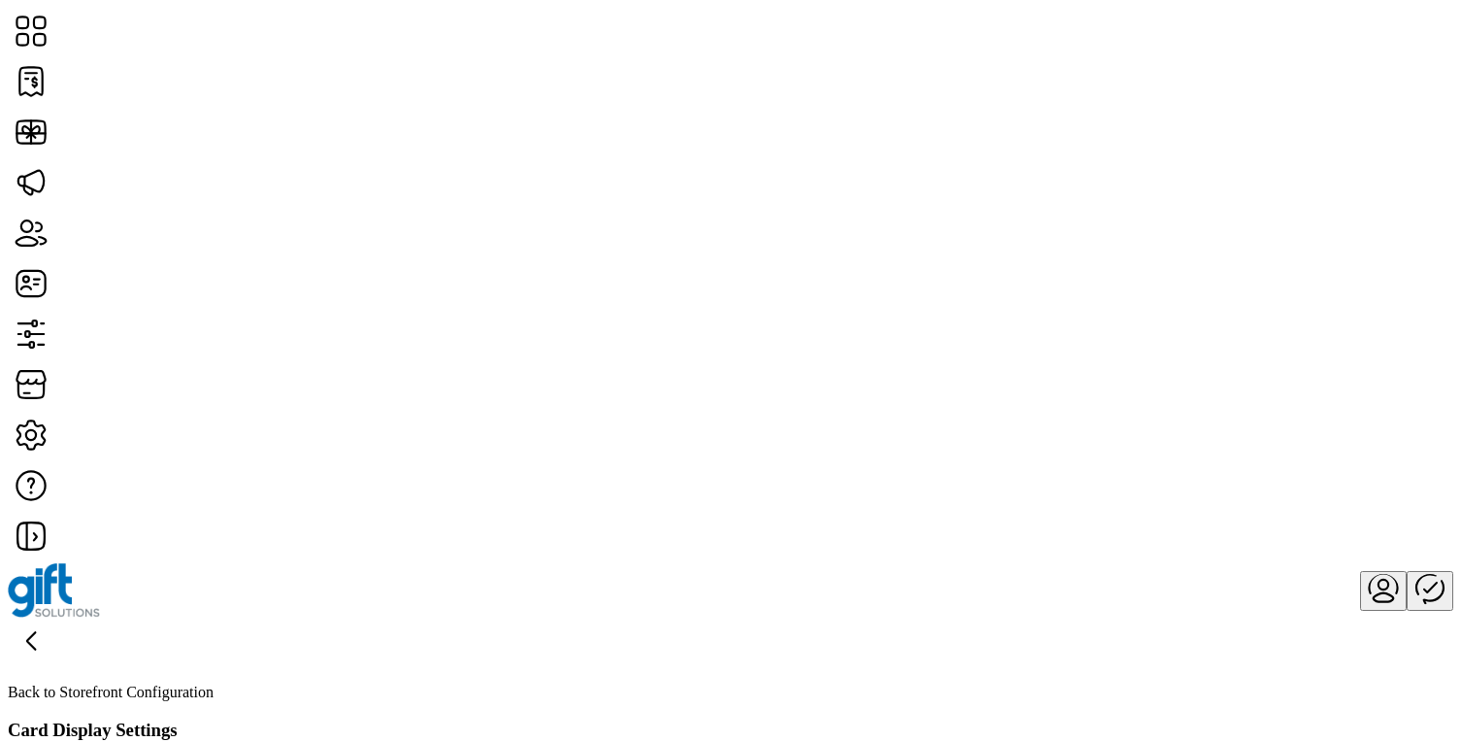
click at [1357, 84] on div "Storefront Card Arrangement Drag and drop cards to customize arrangement. The n…" at bounding box center [730, 371] width 1461 height 742
click at [54, 618] on icon at bounding box center [31, 641] width 47 height 47
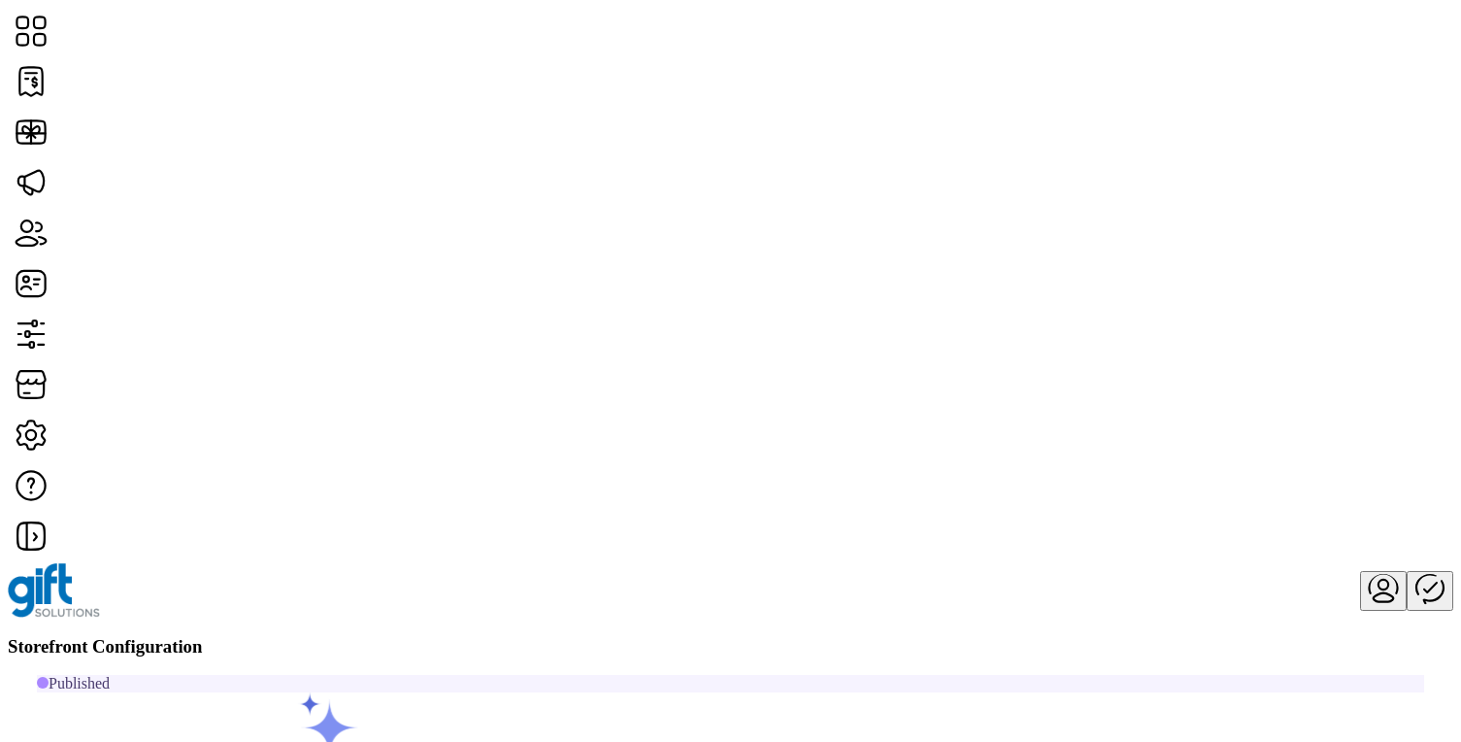
click at [1230, 389] on span "Storefront Styling" at bounding box center [1205, 382] width 112 height 16
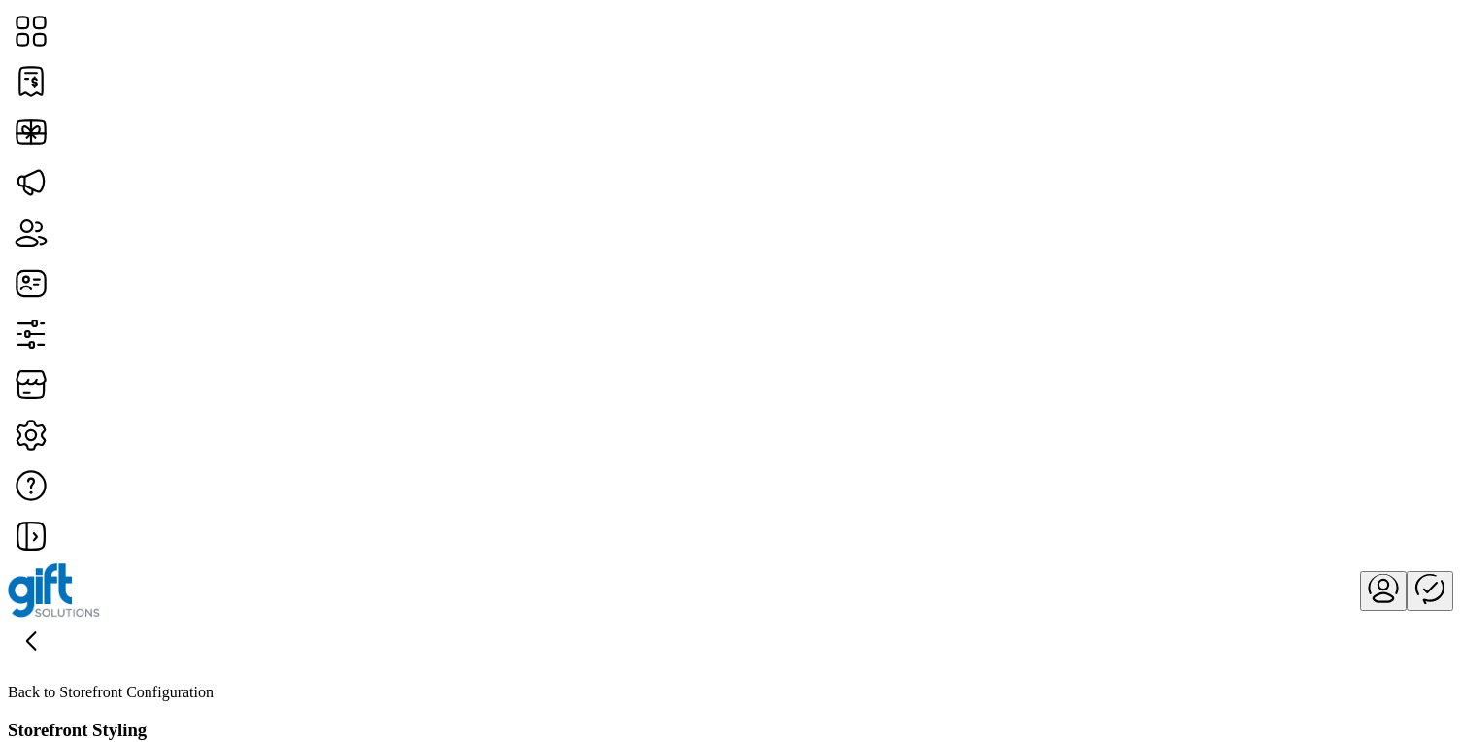
scroll to position [552, 0]
click at [54, 618] on icon at bounding box center [31, 641] width 47 height 47
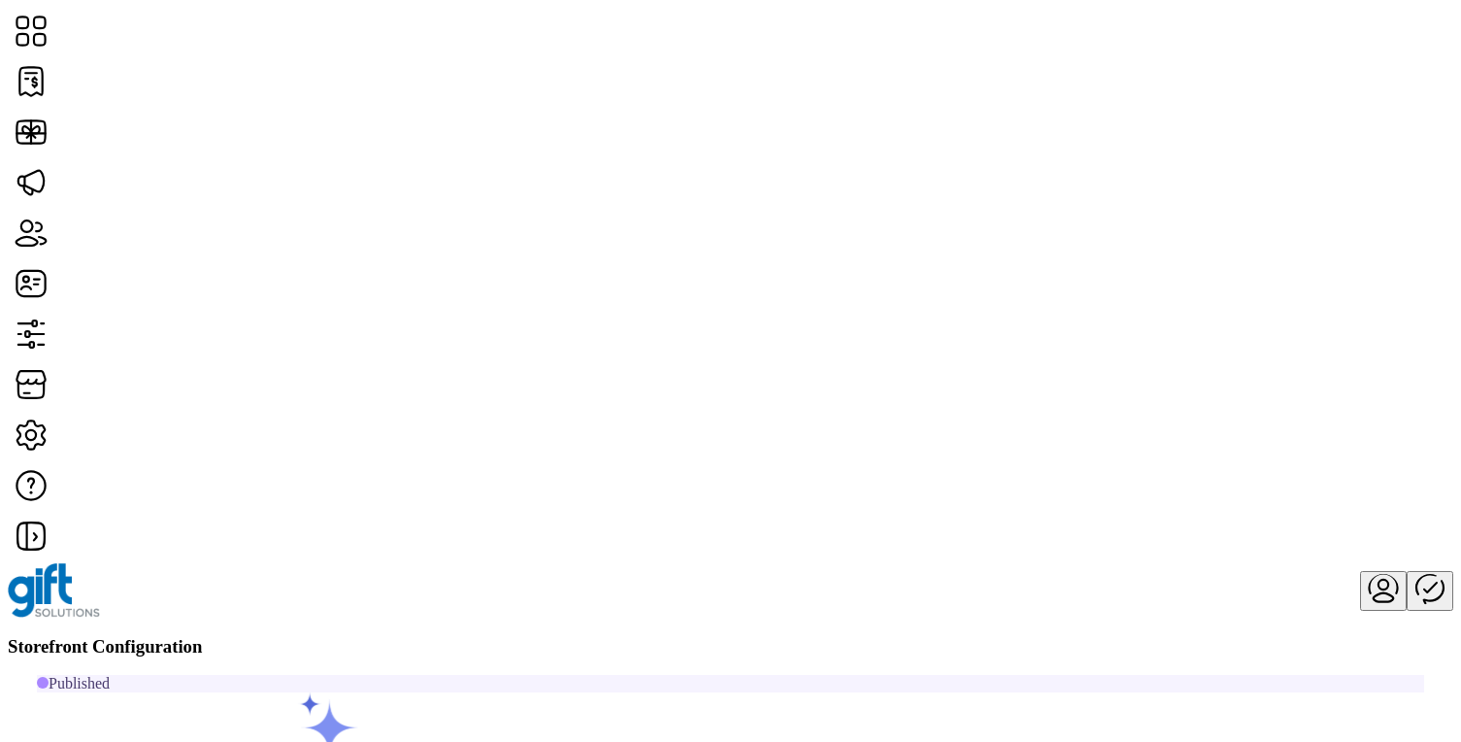
scroll to position [11, 0]
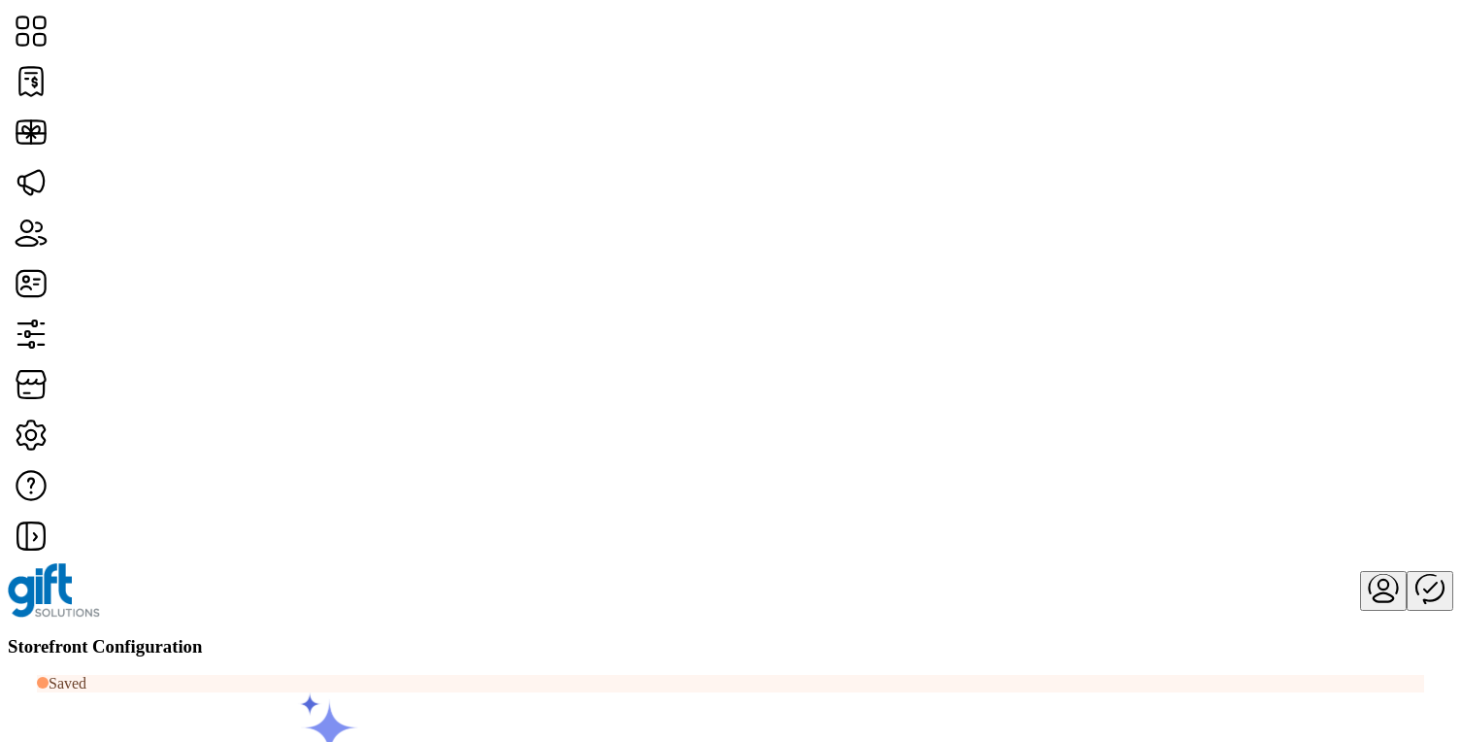
click at [1231, 373] on link "Storefront Styling" at bounding box center [1262, 371] width 214 height 16
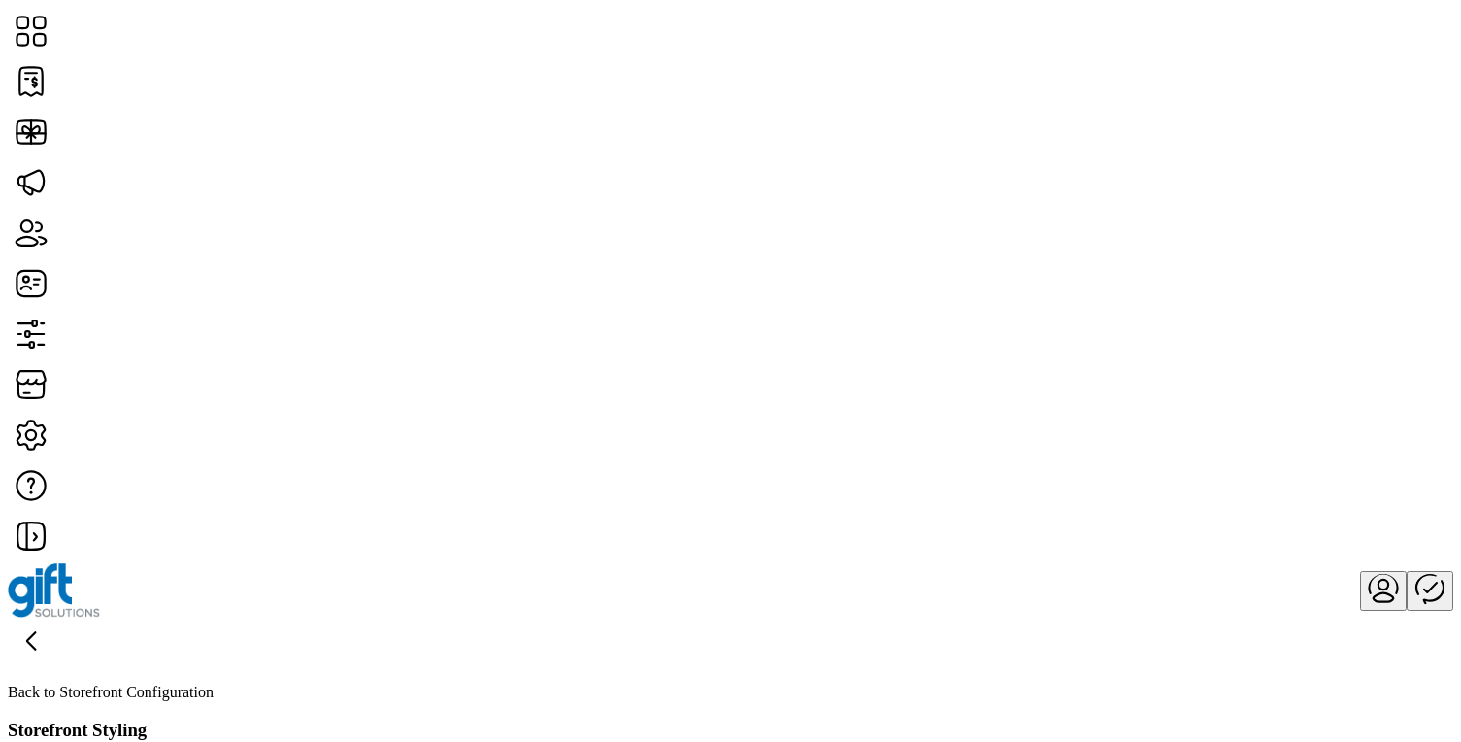
click at [54, 618] on icon at bounding box center [31, 641] width 47 height 47
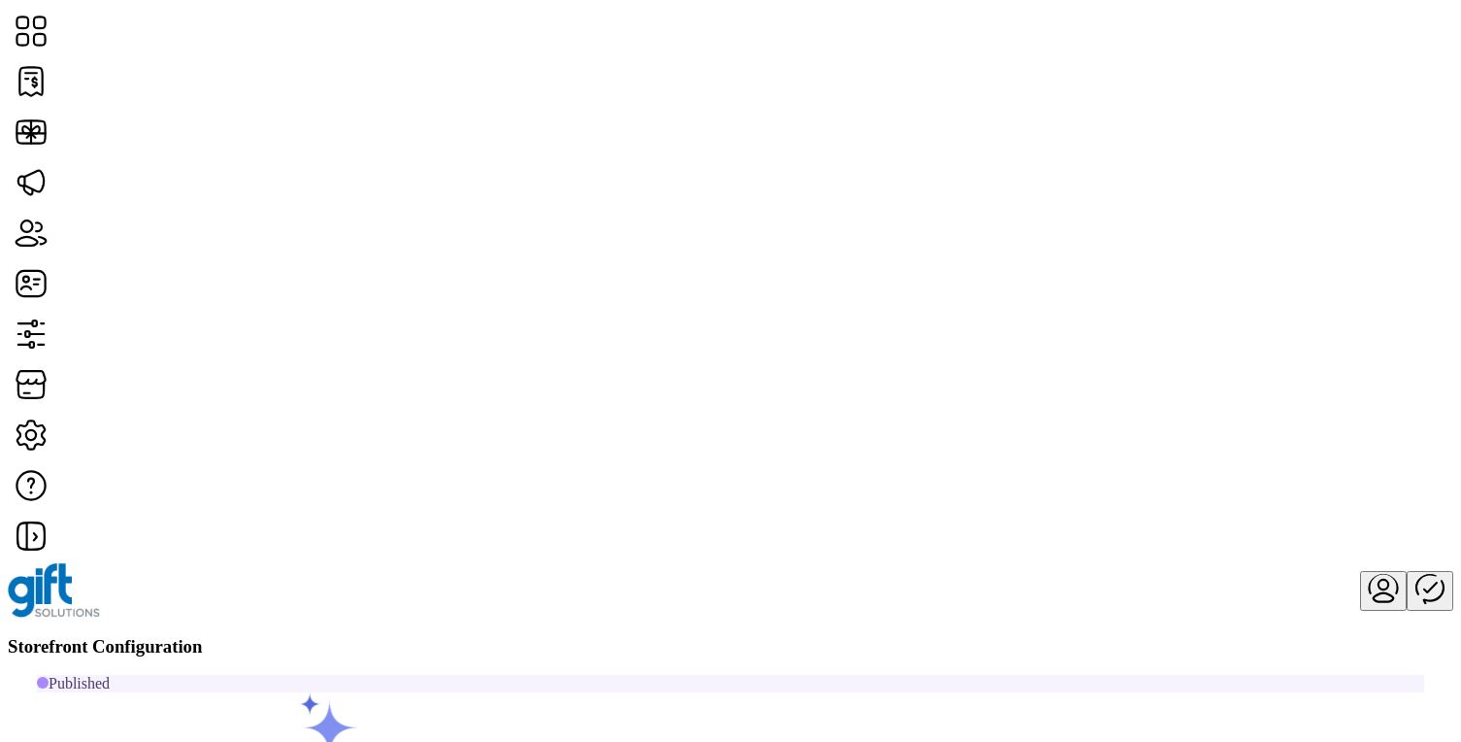
click at [1253, 405] on span "Card Display Settings" at bounding box center [1211, 397] width 136 height 16
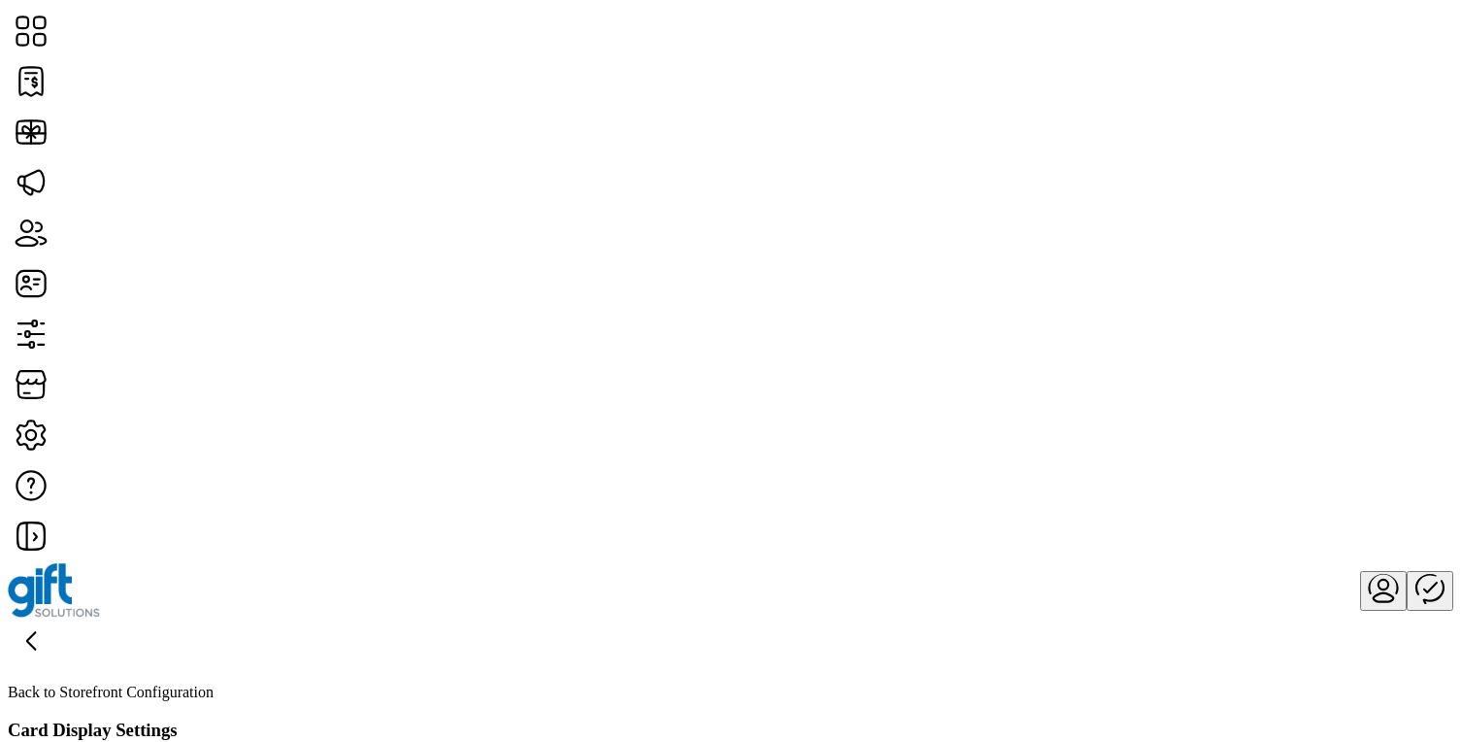
scroll to position [295, 0]
click at [484, 563] on div at bounding box center [731, 590] width 1446 height 54
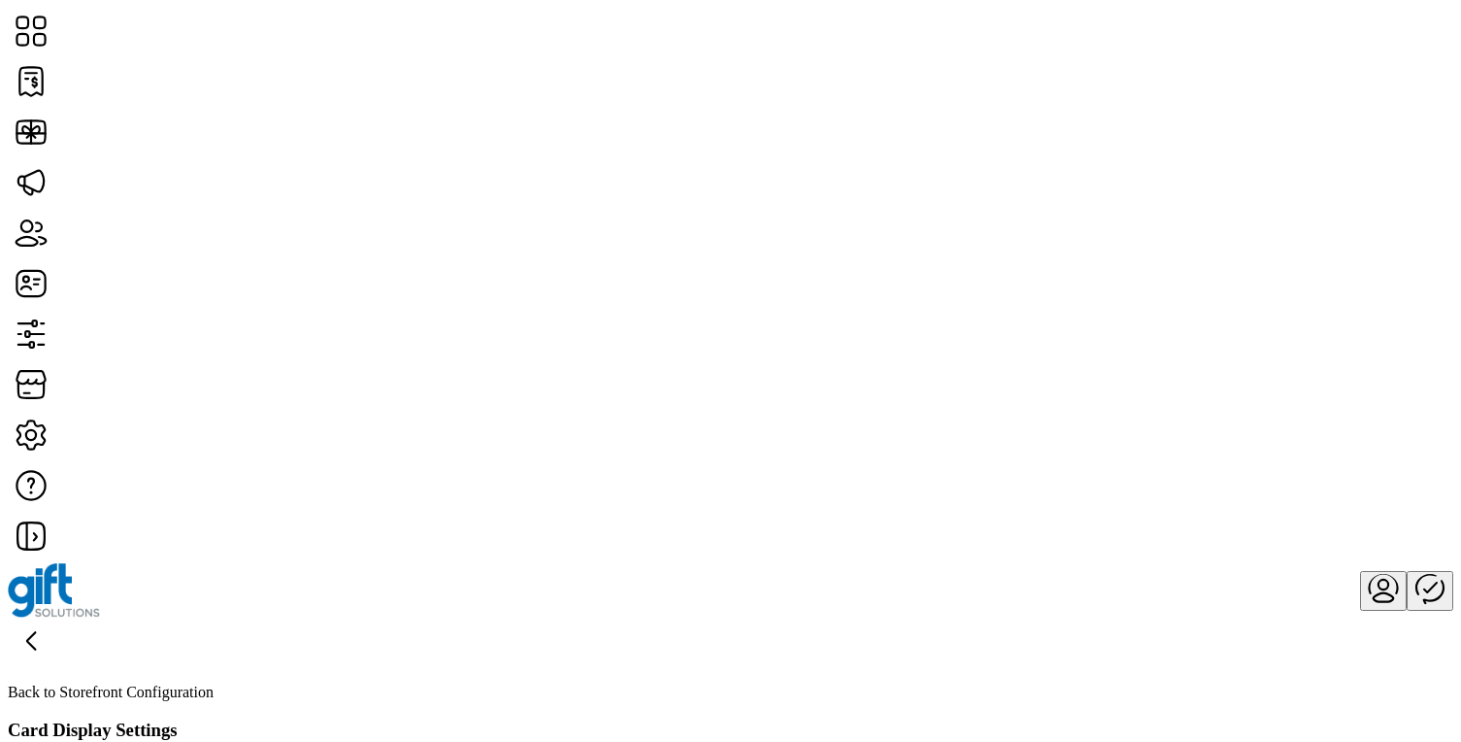
scroll to position [0, 0]
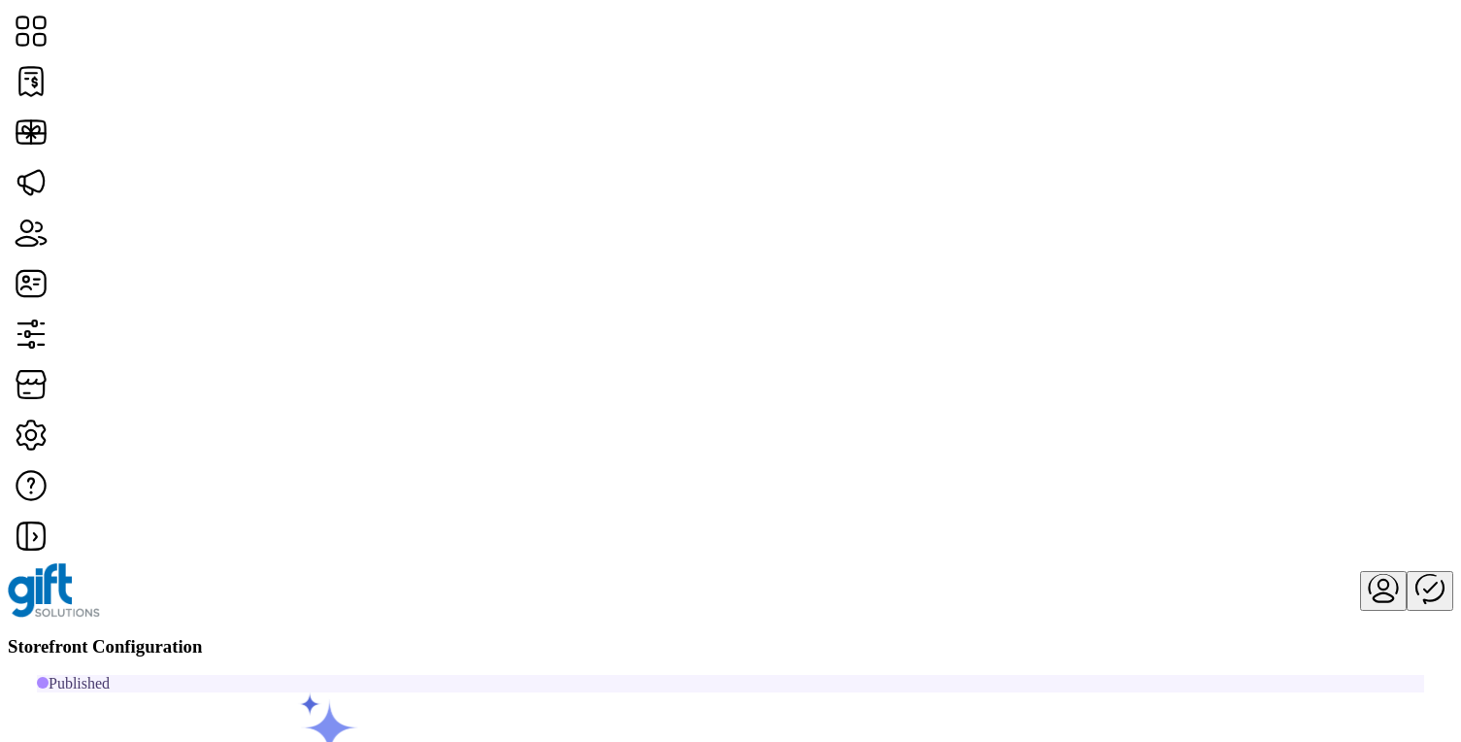
click at [1255, 405] on span "Card Display Settings" at bounding box center [1211, 397] width 136 height 16
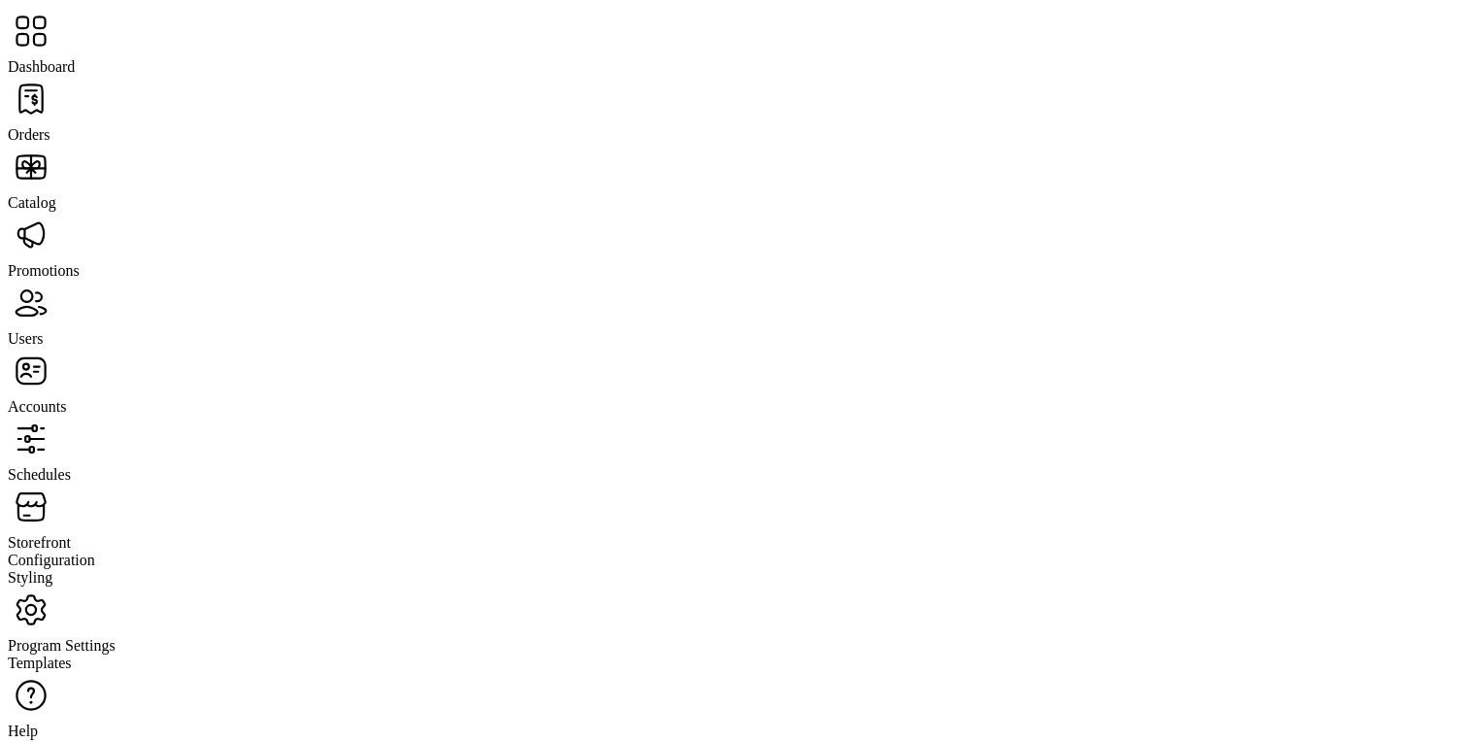
click at [56, 194] on span "Catalog" at bounding box center [32, 202] width 49 height 17
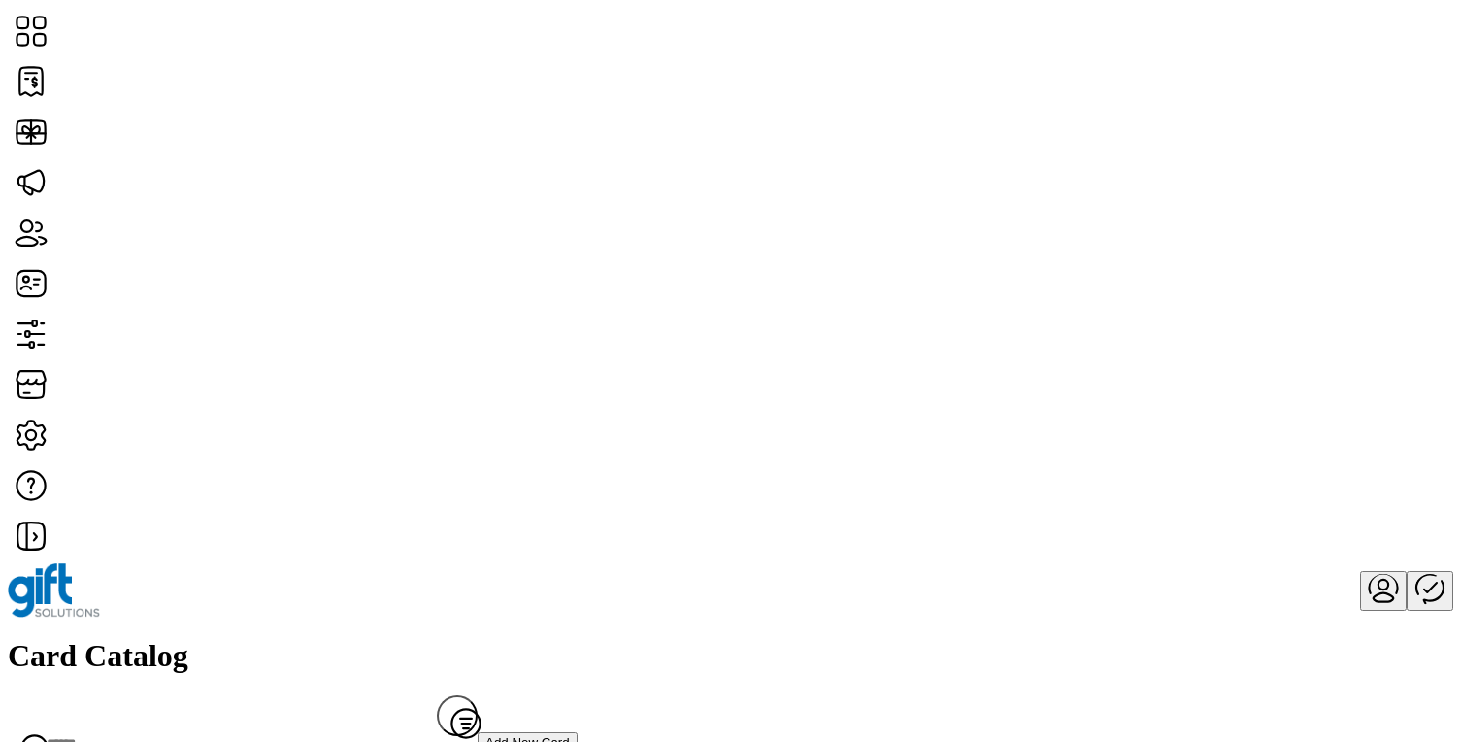
click at [437, 722] on input "Search" at bounding box center [222, 743] width 429 height 43
type input "****"
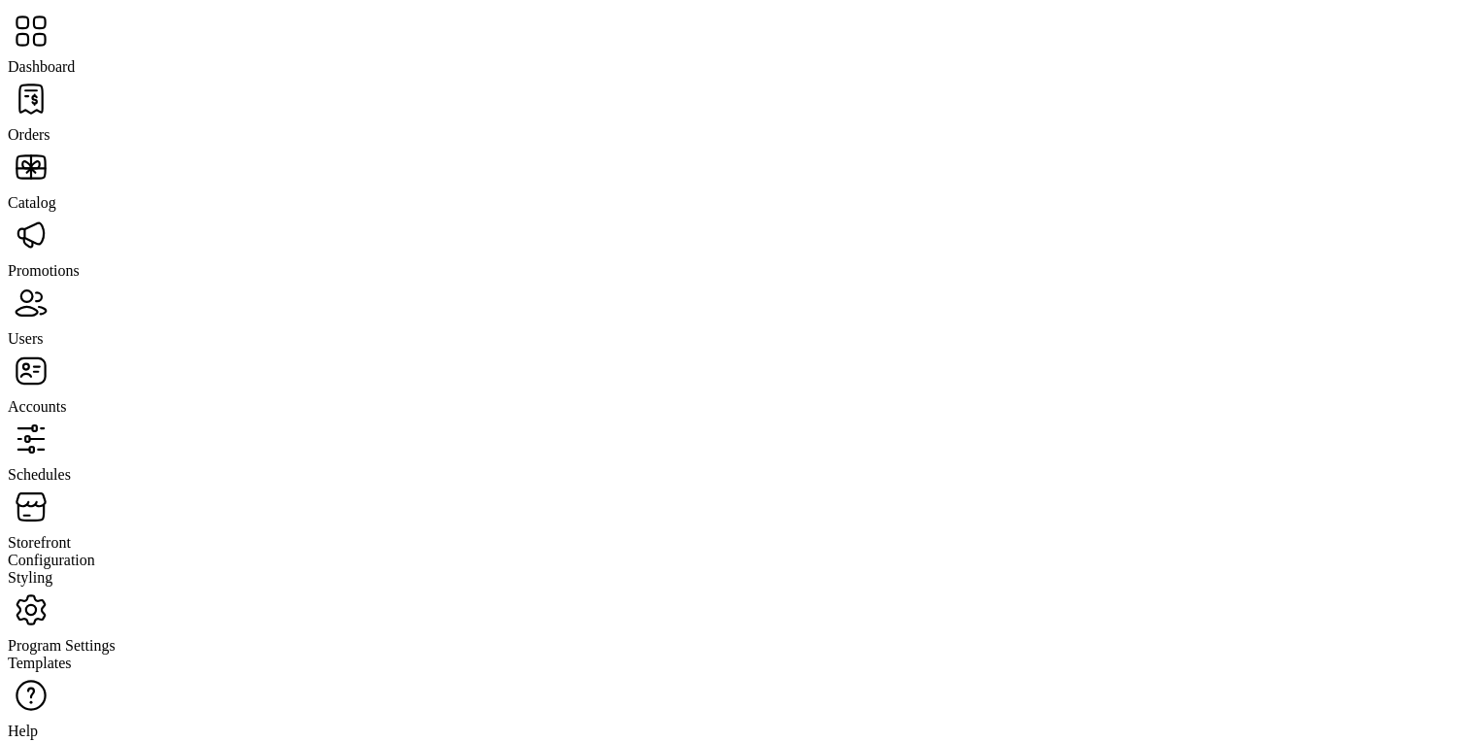
click at [71, 466] on span "Schedules" at bounding box center [39, 474] width 63 height 17
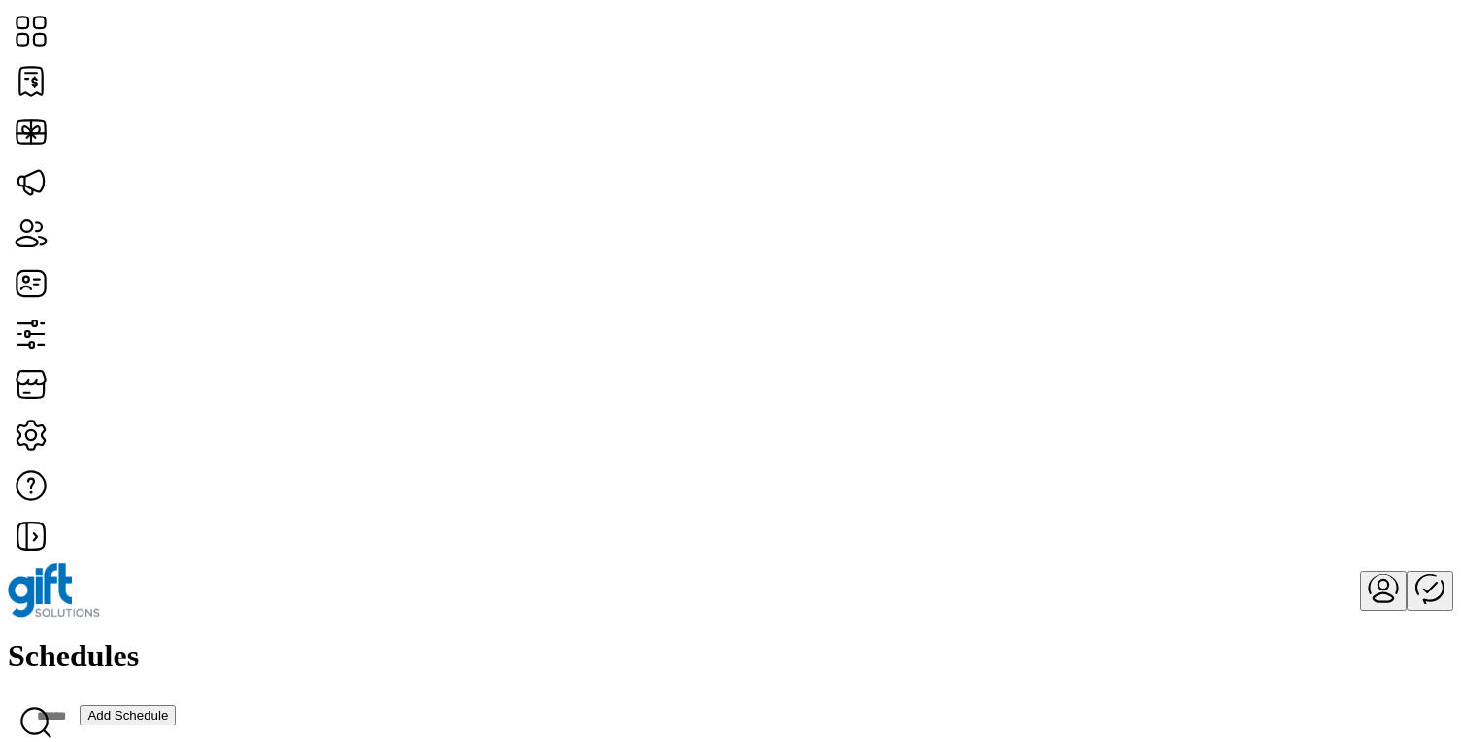
click at [690, 638] on div "Schedules Add Schedule" at bounding box center [731, 687] width 1446 height 99
click at [784, 380] on span "View Cards" at bounding box center [747, 372] width 73 height 16
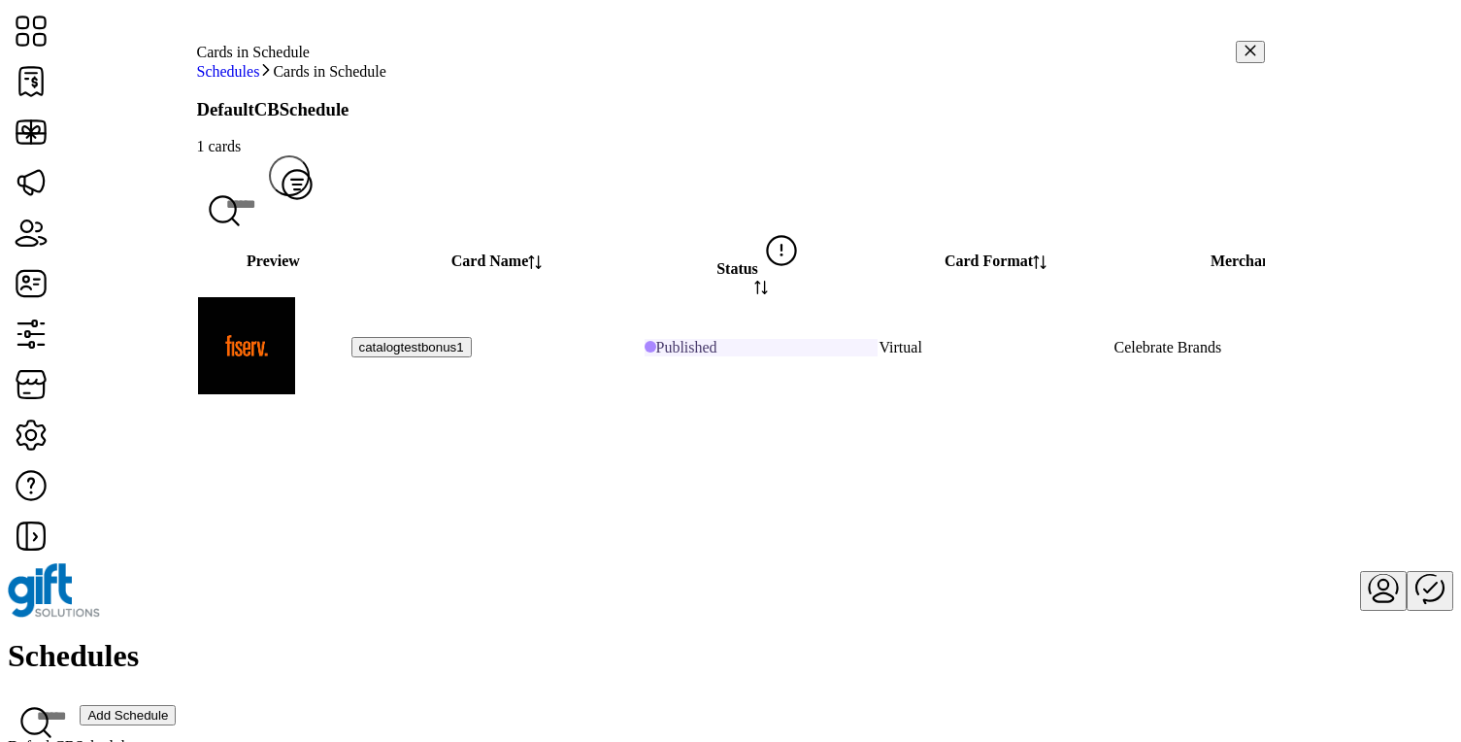
click at [1244, 57] on icon "button" at bounding box center [1251, 51] width 14 height 14
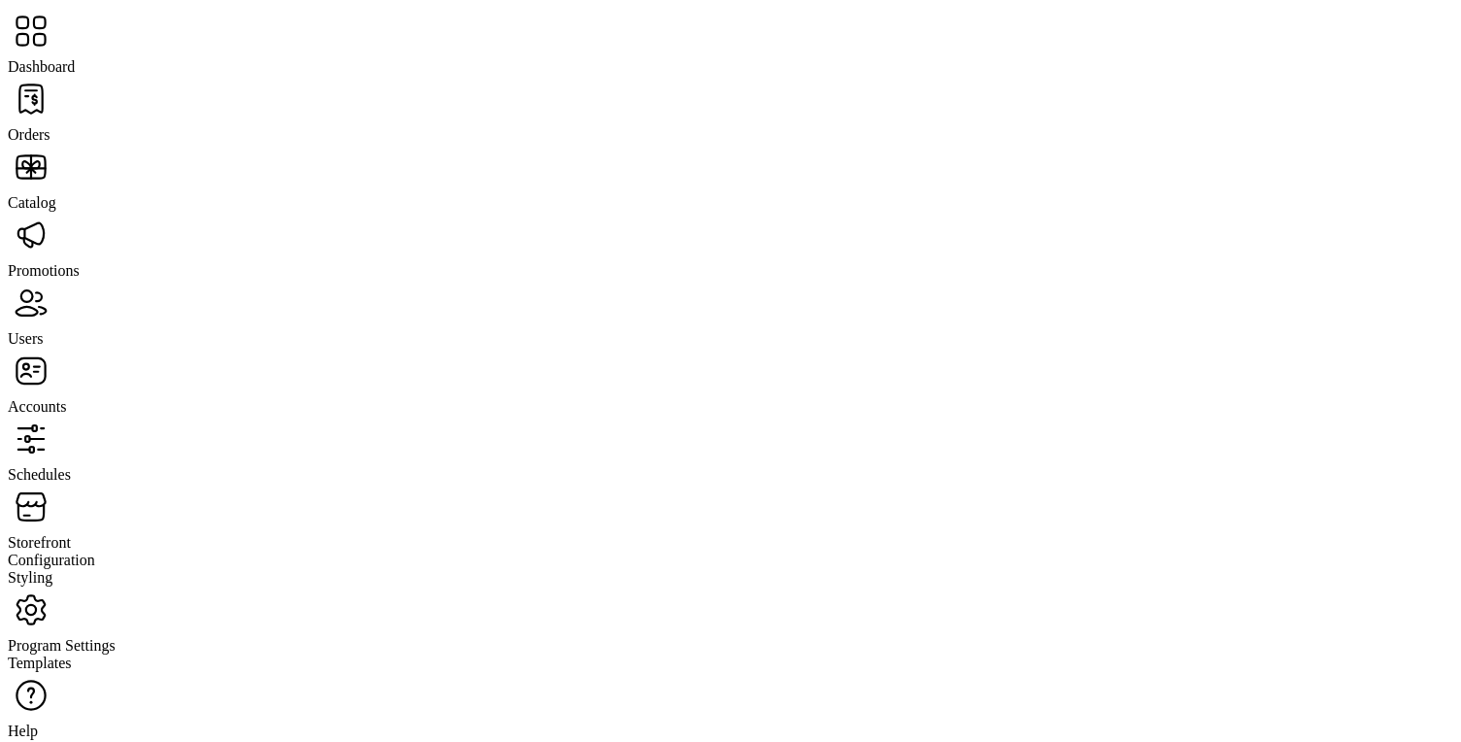
click at [71, 534] on span "Storefront" at bounding box center [39, 542] width 63 height 17
click at [95, 552] on span "Configuration" at bounding box center [51, 560] width 87 height 17
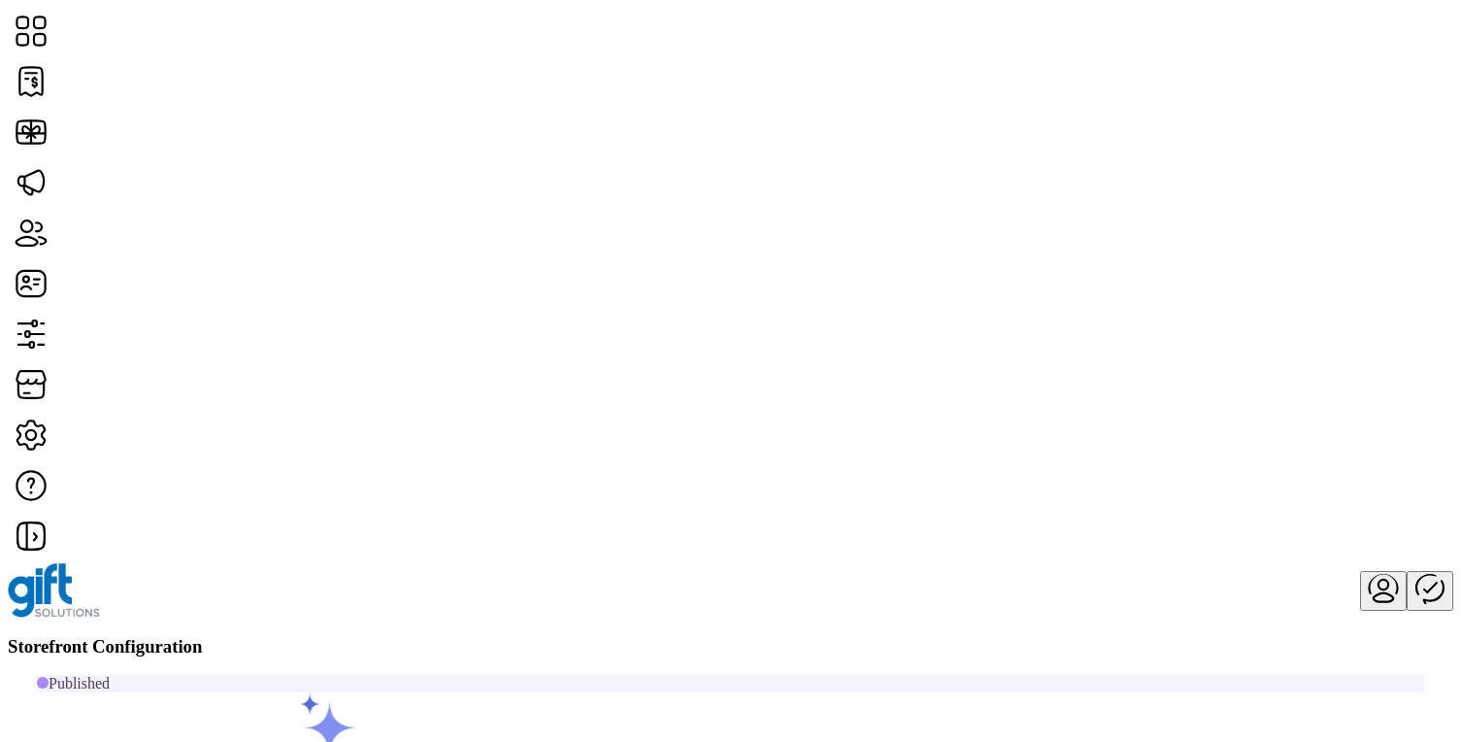
click at [1269, 405] on span "Card Display Settings" at bounding box center [1211, 397] width 136 height 16
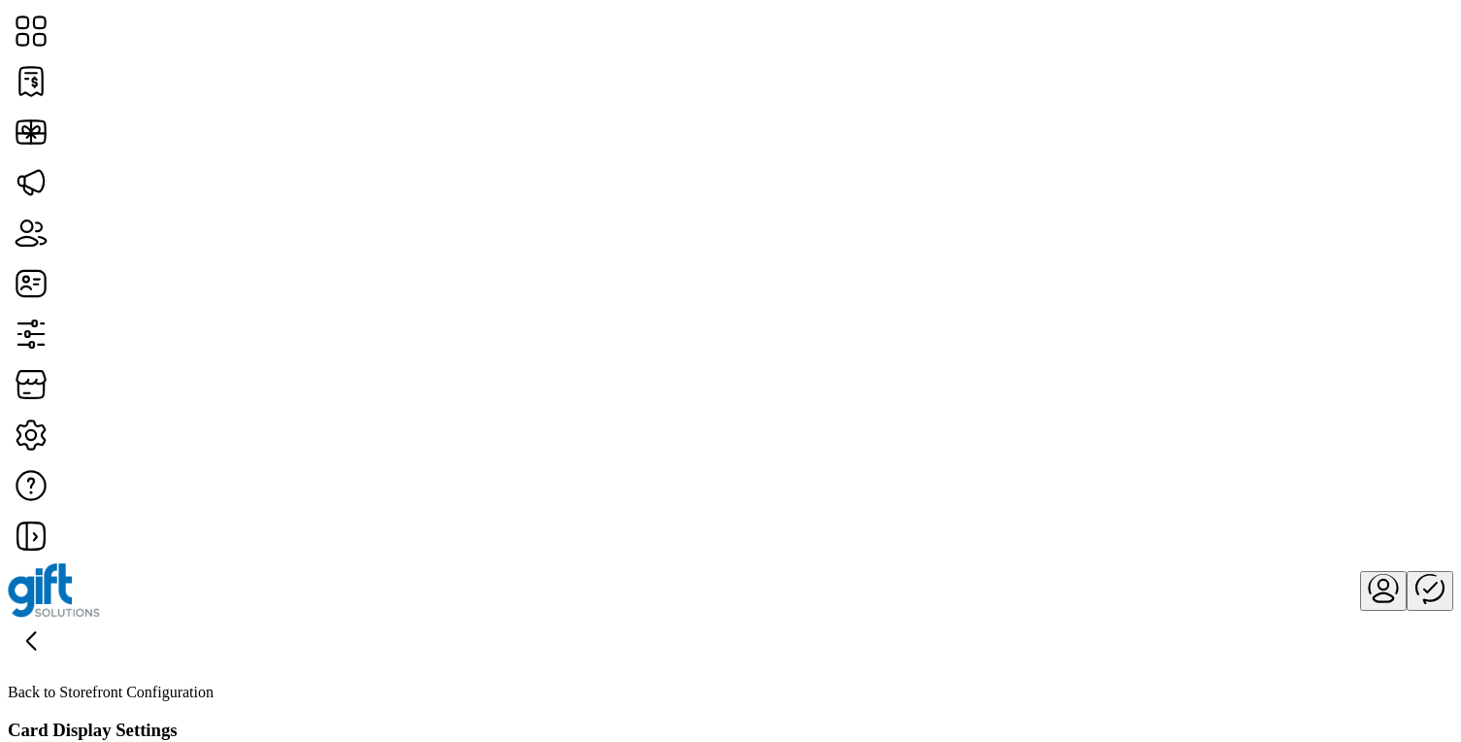
scroll to position [803, 0]
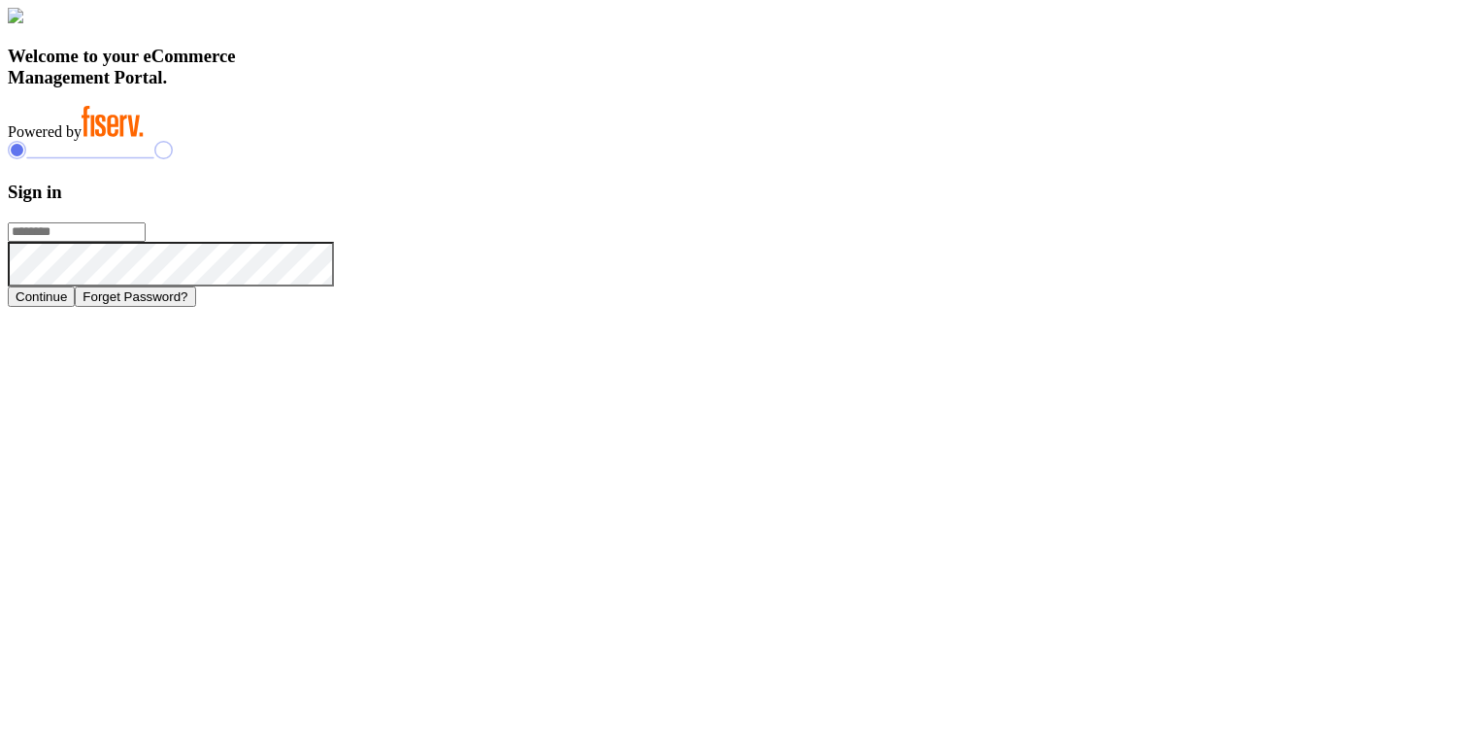
type input "**********"
click at [75, 307] on button "Continue" at bounding box center [41, 296] width 67 height 20
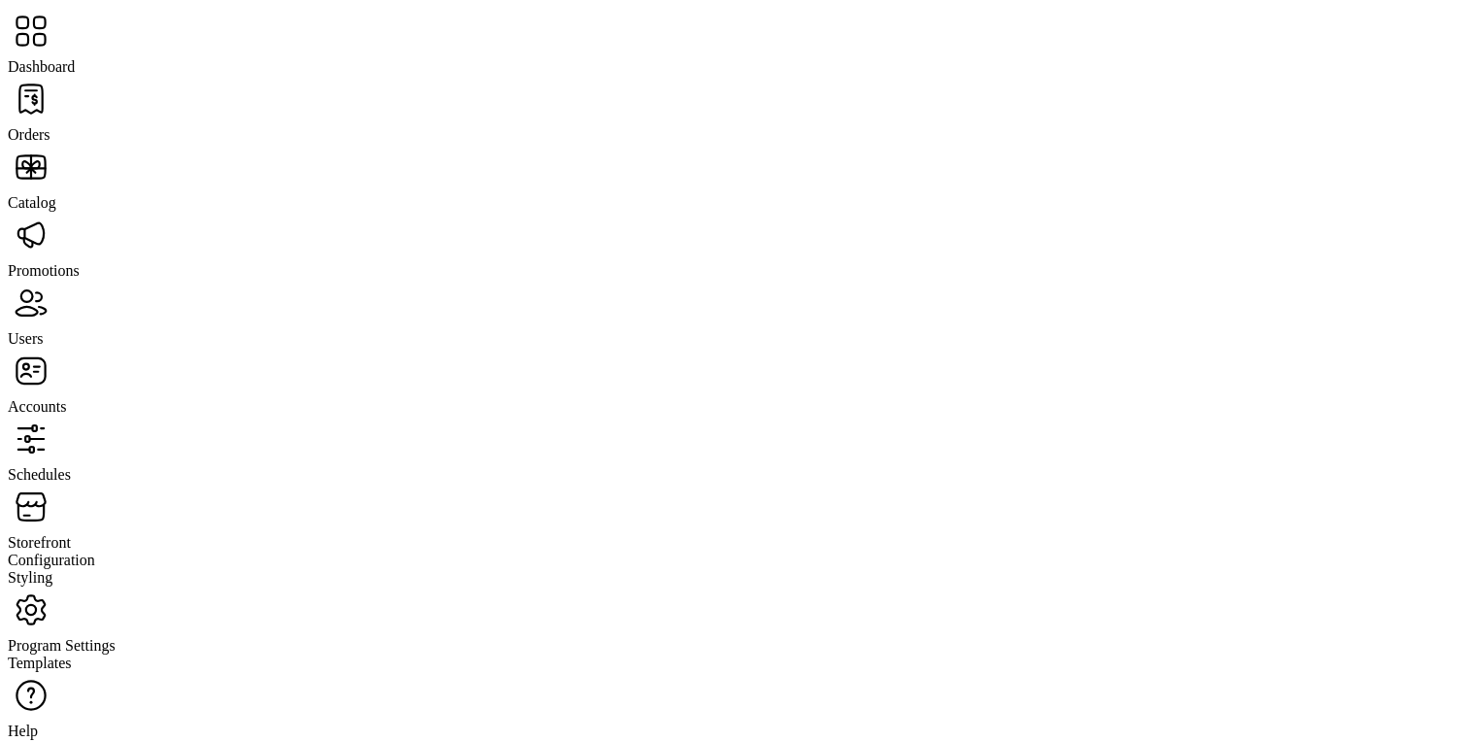
click at [71, 534] on span "Storefront" at bounding box center [39, 542] width 63 height 17
click at [95, 552] on span "Configuration" at bounding box center [51, 560] width 87 height 17
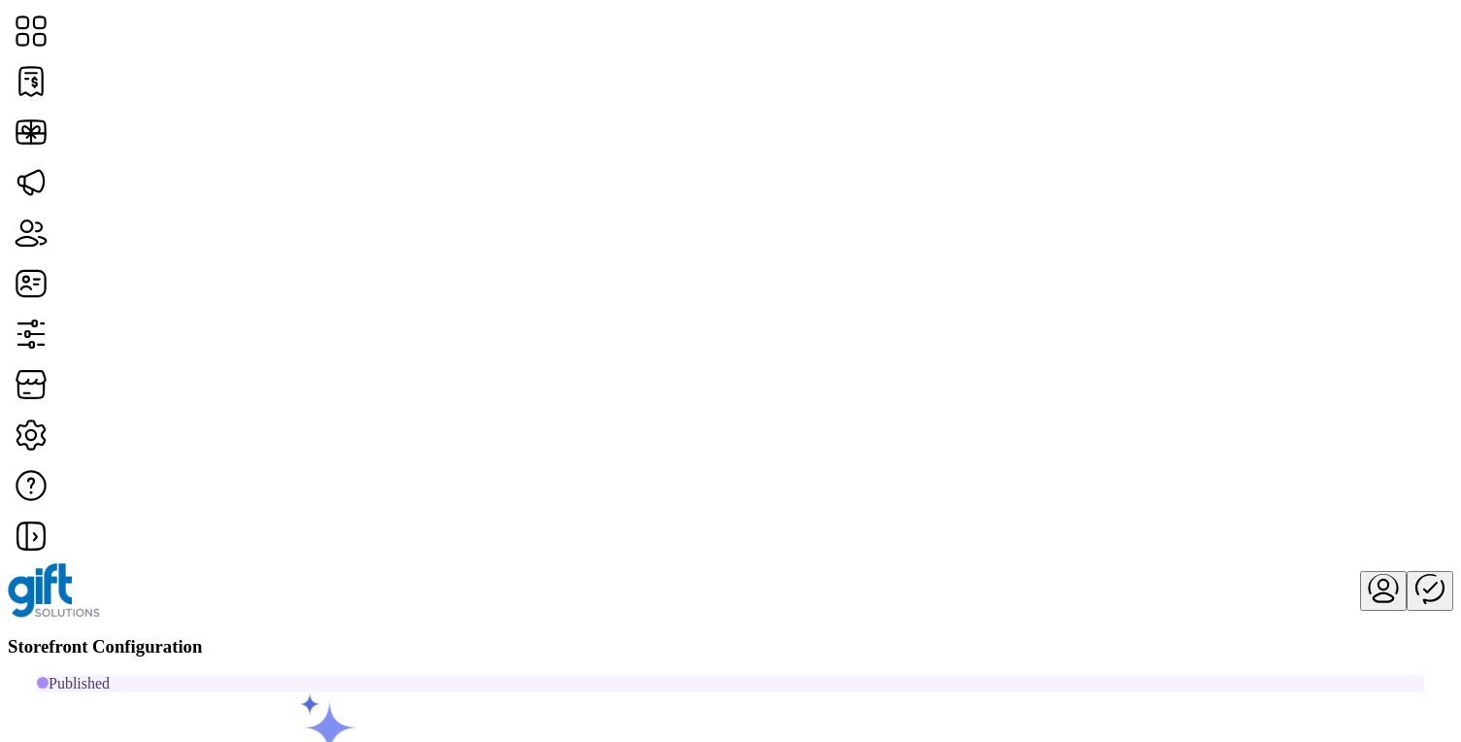
click at [1268, 405] on span "Card Display Settings" at bounding box center [1211, 397] width 136 height 16
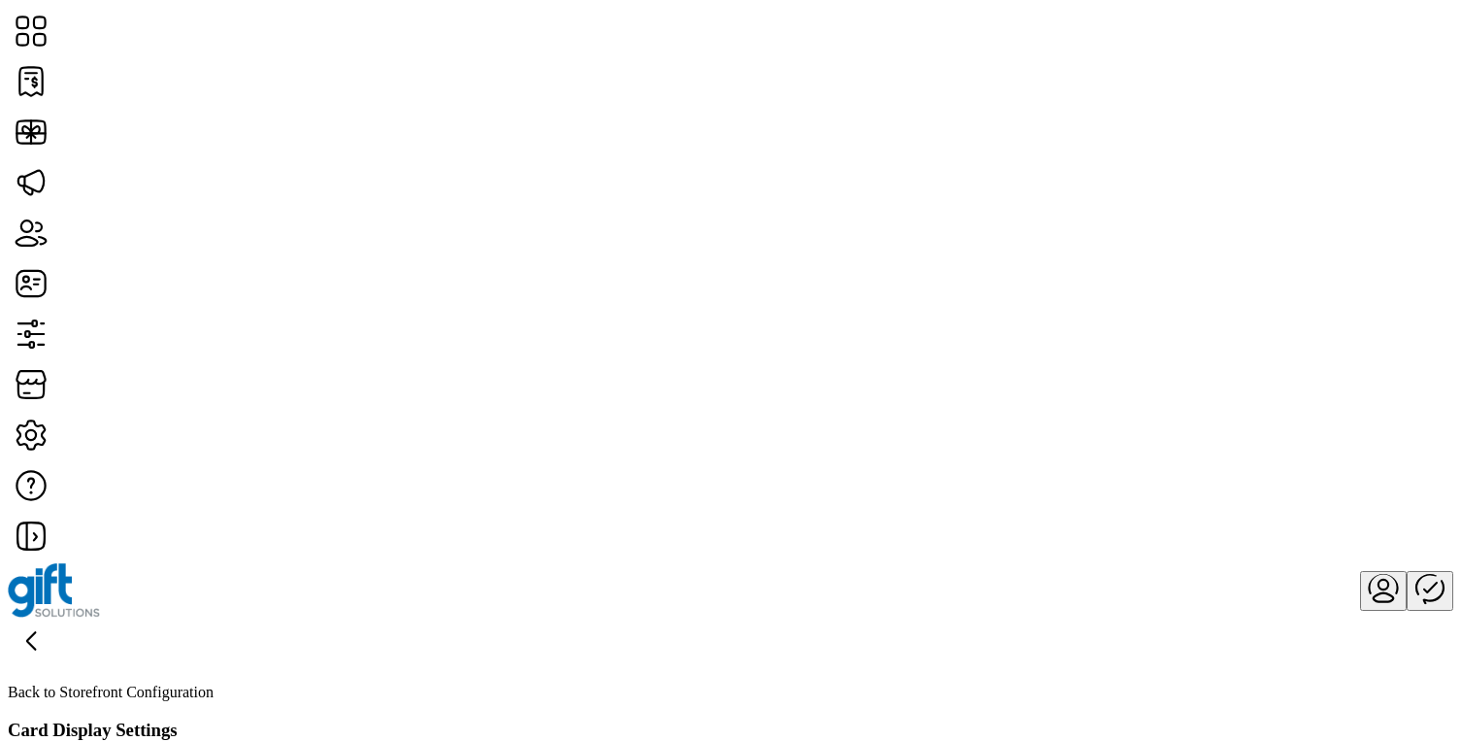
scroll to position [267, 0]
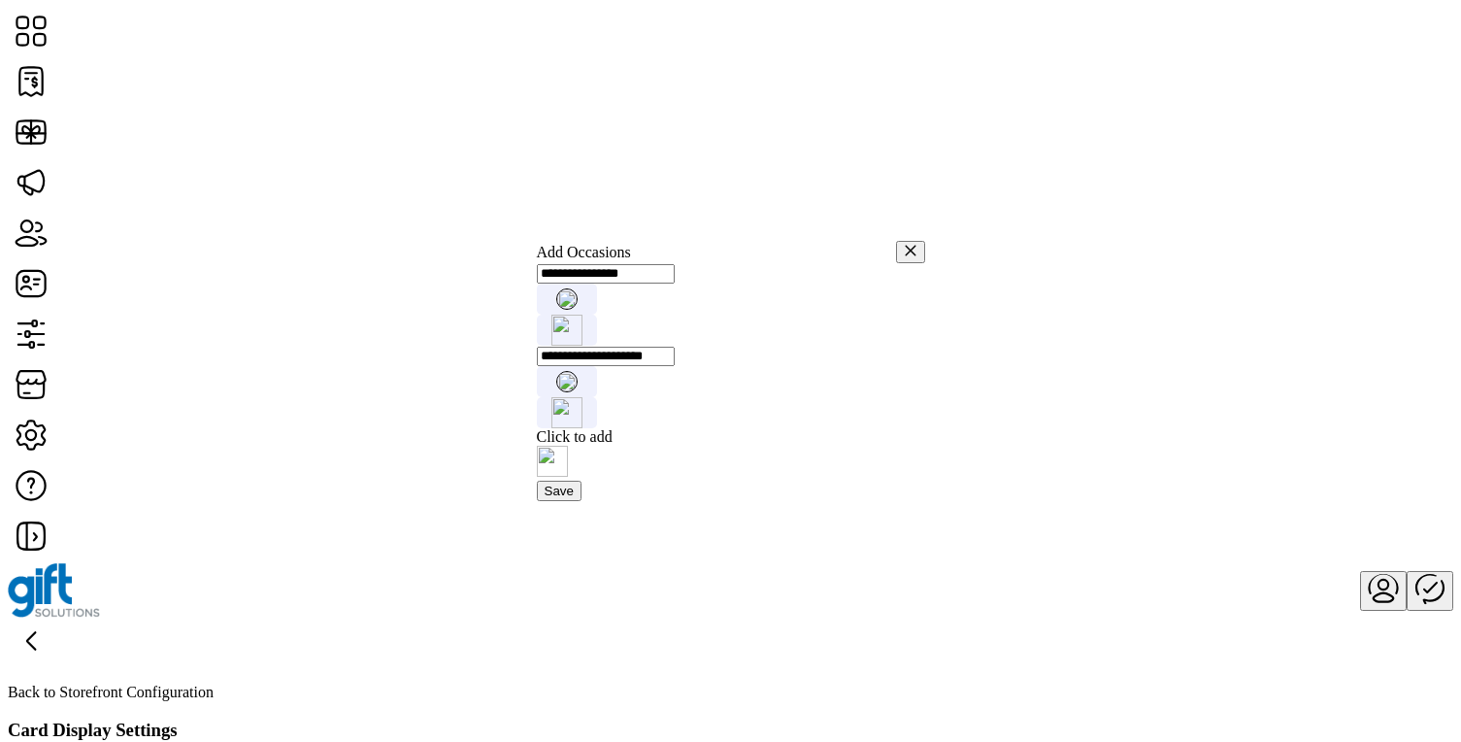
click at [904, 244] on icon "button" at bounding box center [911, 251] width 14 height 14
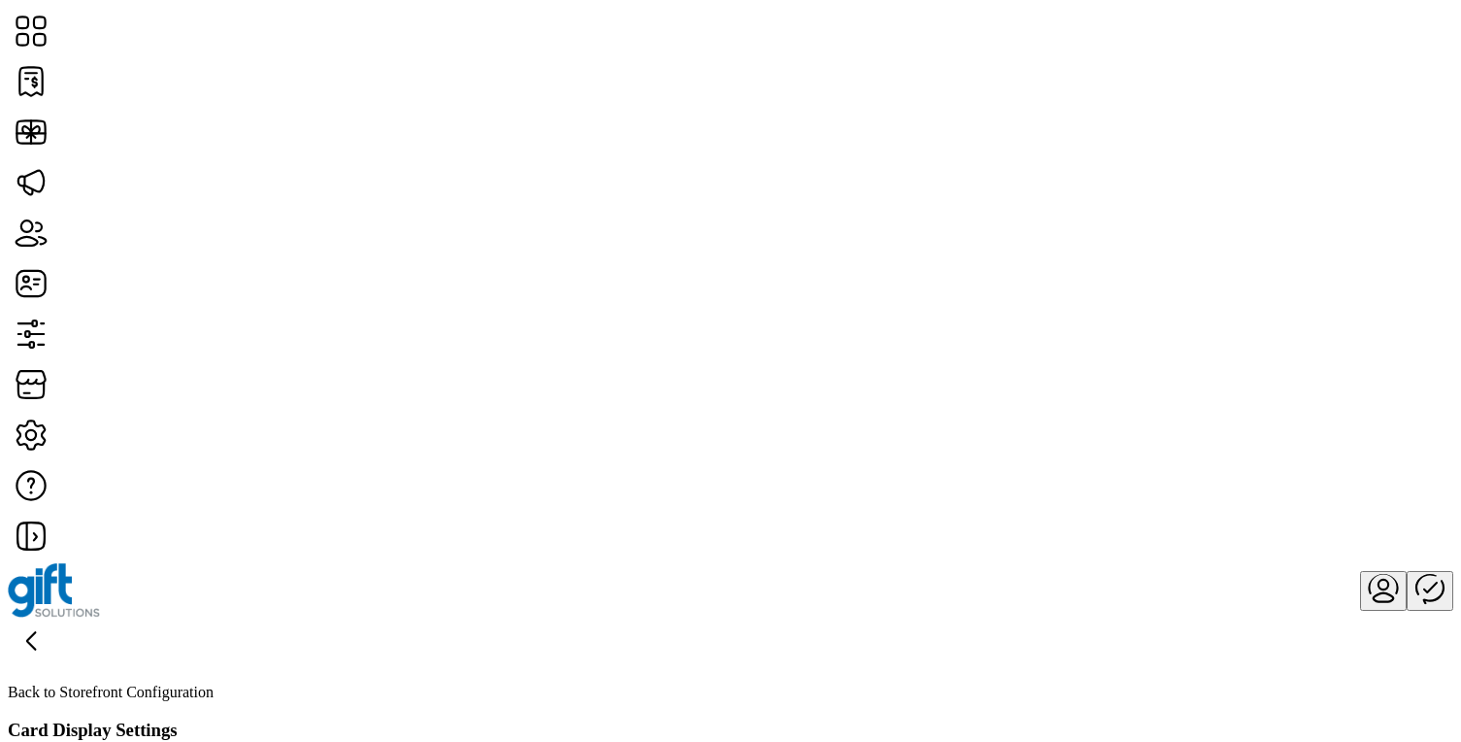
scroll to position [379, 0]
click at [690, 618] on div "Back to Storefront Configuration Card Display Settings" at bounding box center [731, 679] width 1446 height 123
click at [205, 684] on p "Back to Storefront Configuration" at bounding box center [731, 692] width 1446 height 17
